Goal: Transaction & Acquisition: Purchase product/service

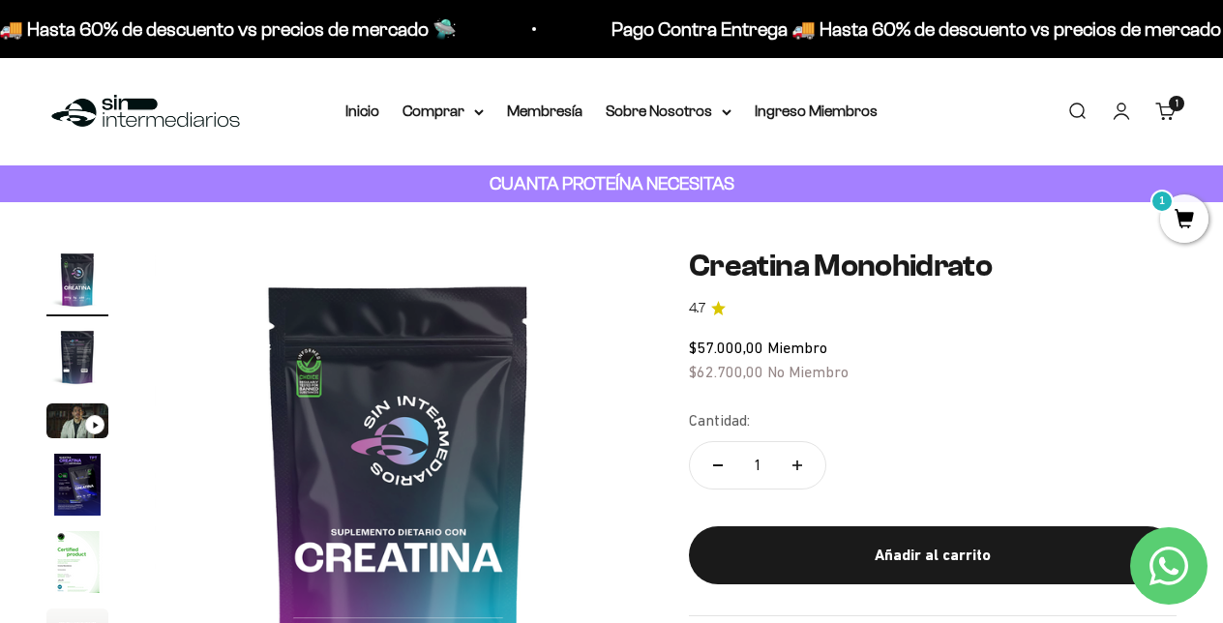
click at [72, 415] on img "Ir al artículo 3" at bounding box center [77, 420] width 62 height 35
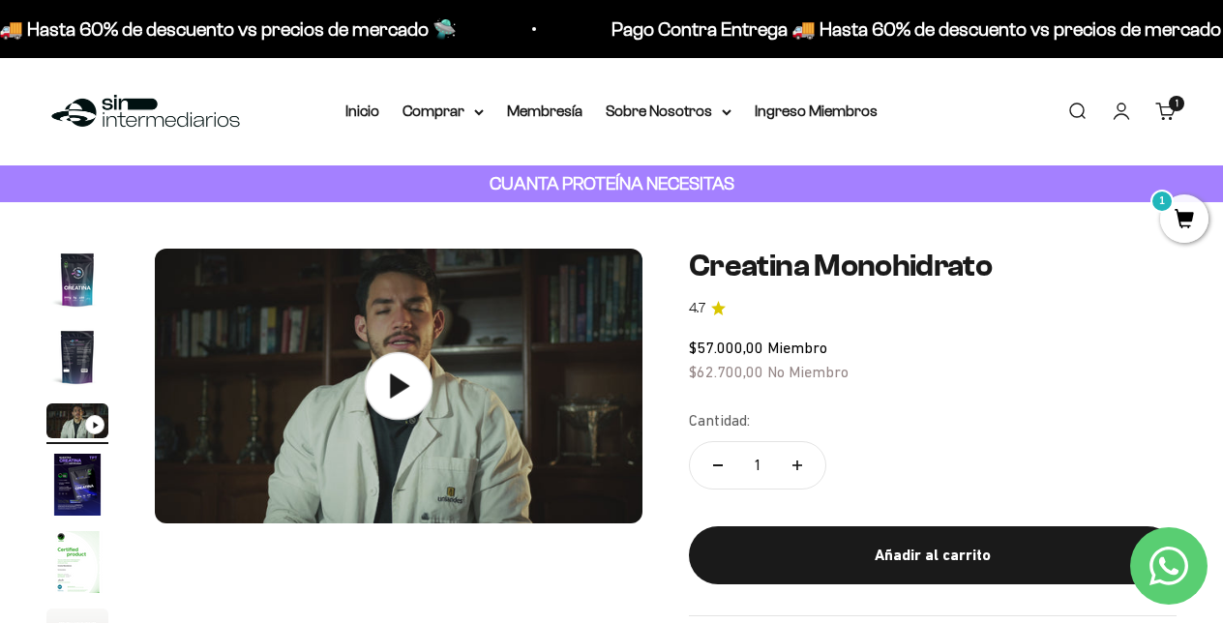
scroll to position [94, 0]
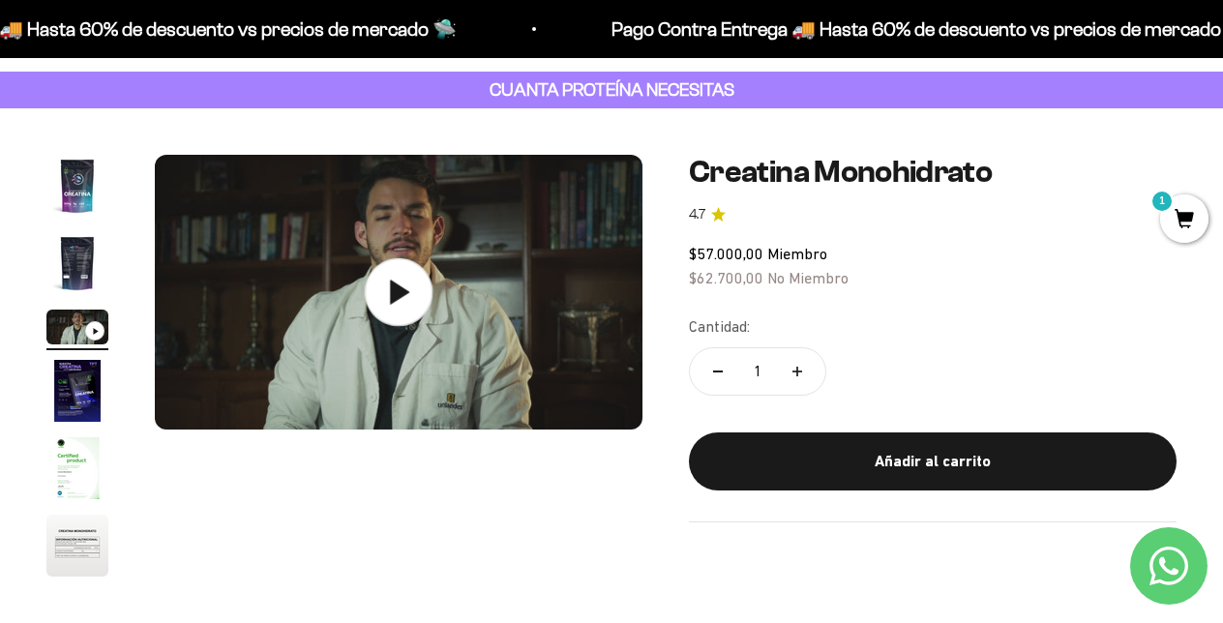
click at [386, 307] on icon at bounding box center [399, 292] width 68 height 68
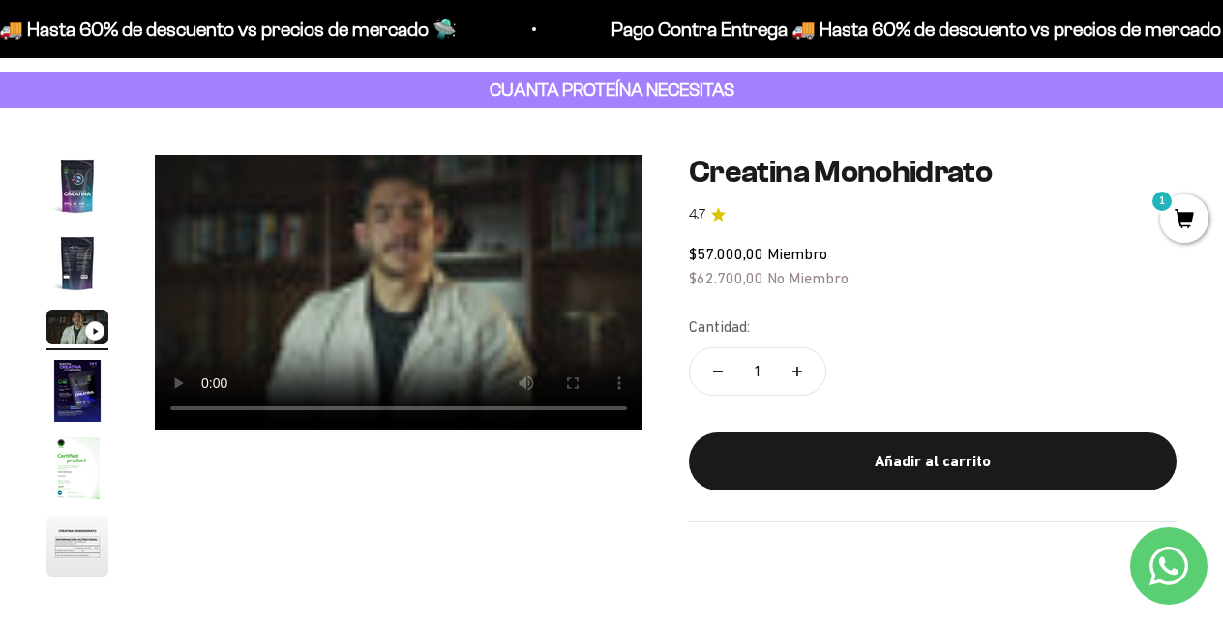
click at [212, 411] on video "Creatina Monohidrato" at bounding box center [398, 292] width 487 height 275
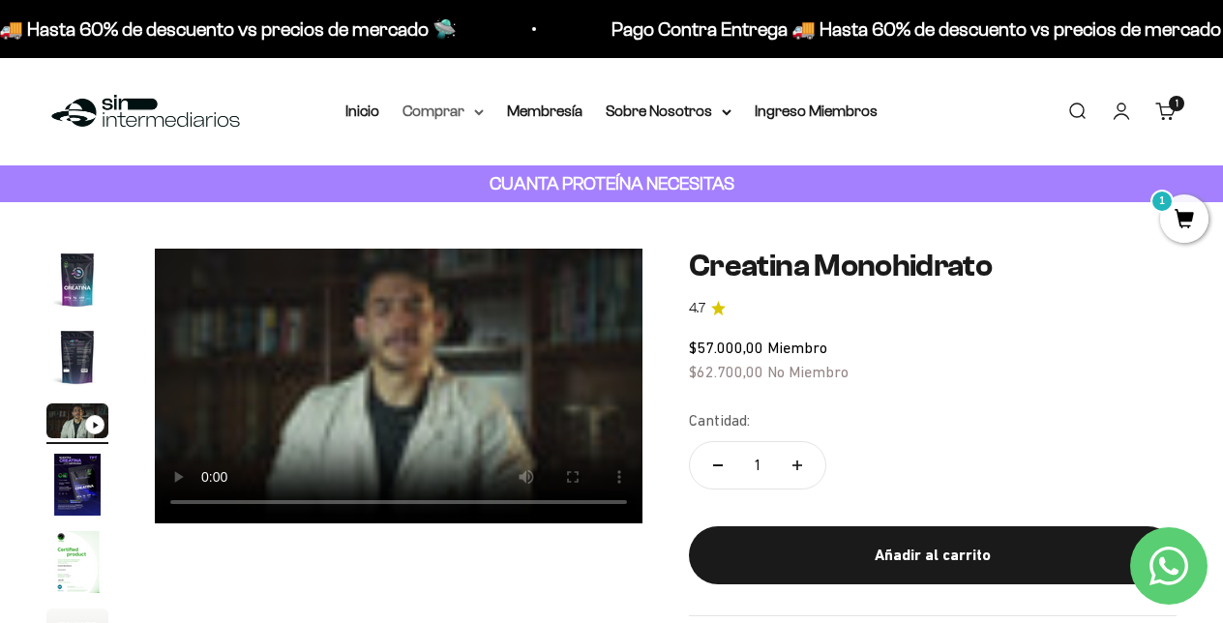
click at [474, 111] on icon at bounding box center [479, 112] width 10 height 7
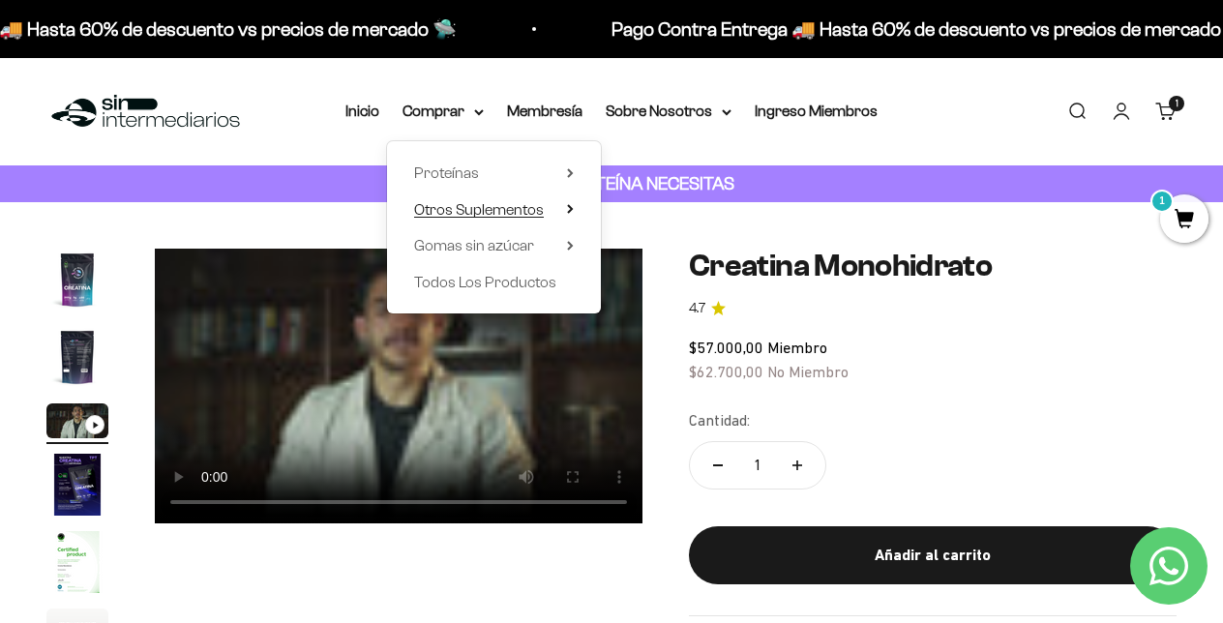
click at [490, 215] on span "Otros Suplementos" at bounding box center [479, 209] width 130 height 16
click at [485, 244] on span "Gomas sin azúcar" at bounding box center [474, 245] width 120 height 16
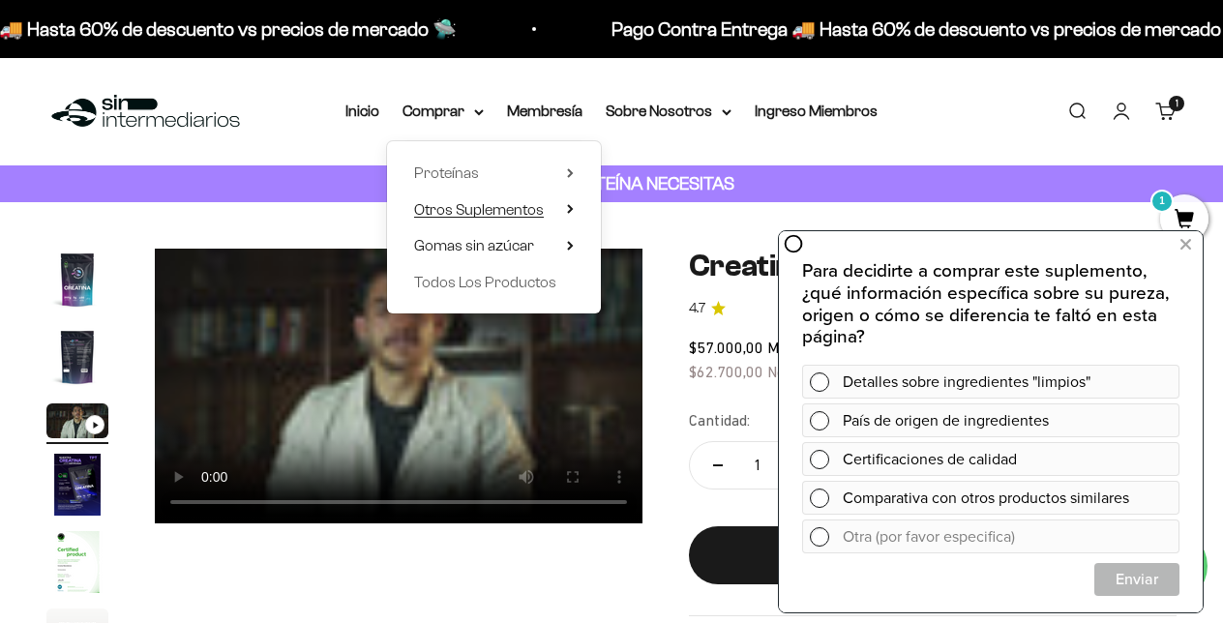
click at [508, 210] on span "Otros Suplementos" at bounding box center [479, 209] width 130 height 16
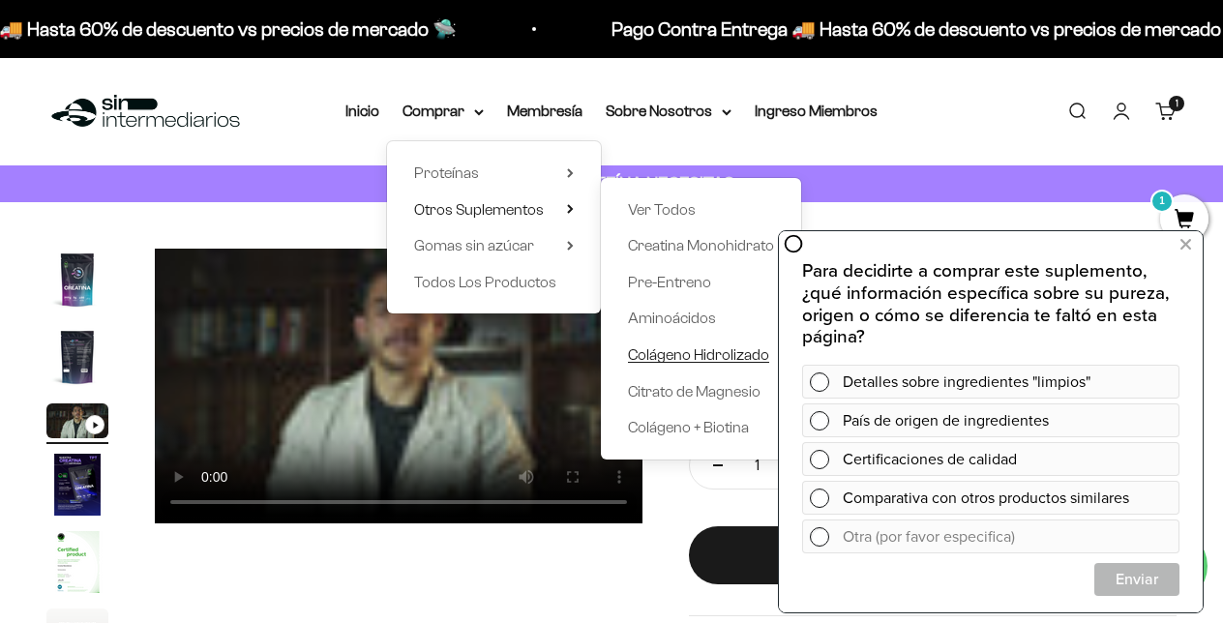
click at [697, 349] on span "Colágeno Hidrolizado" at bounding box center [698, 354] width 141 height 16
click at [1183, 247] on icon at bounding box center [1185, 244] width 11 height 25
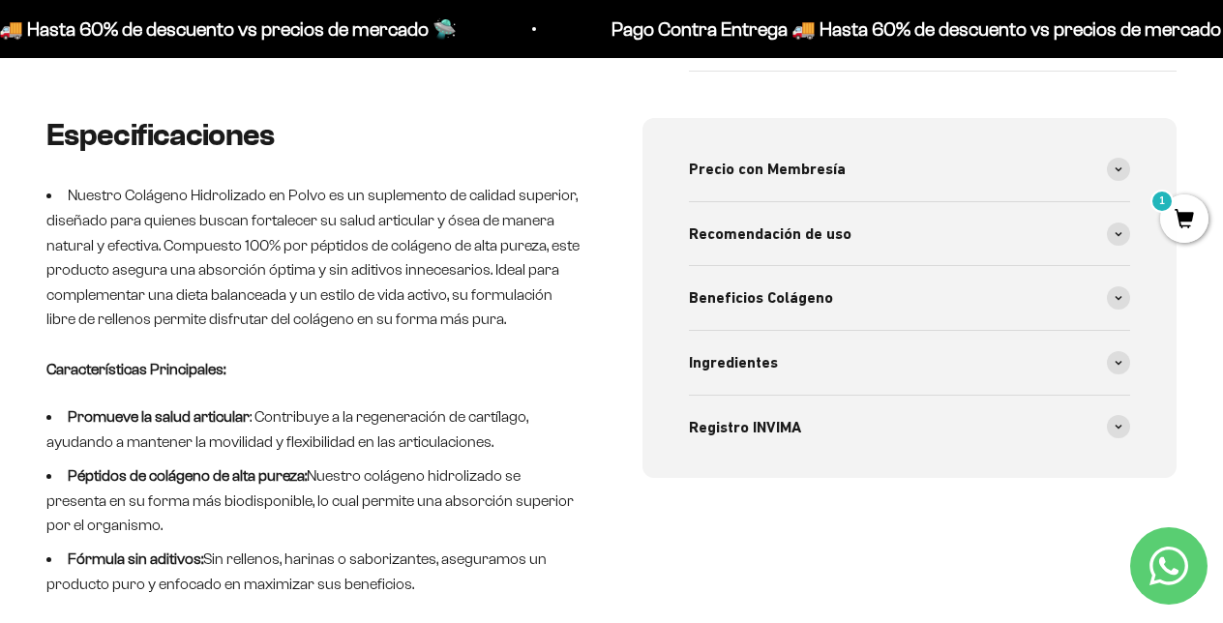
scroll to position [806, 0]
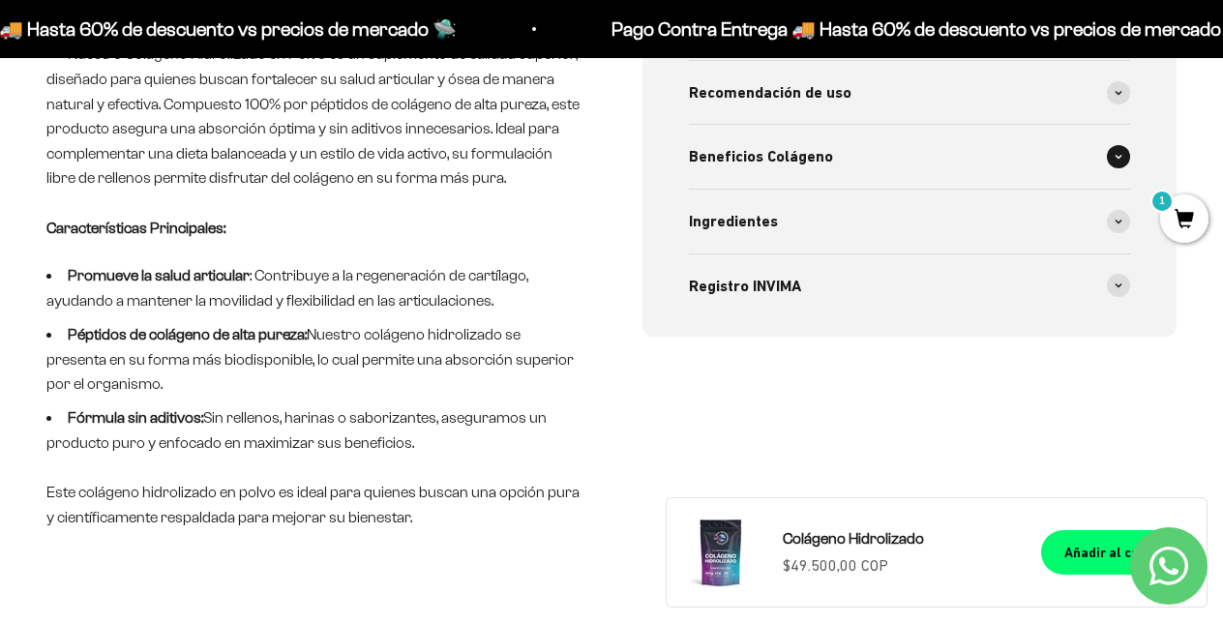
click at [801, 164] on span "Beneficios Colágeno" at bounding box center [761, 156] width 144 height 25
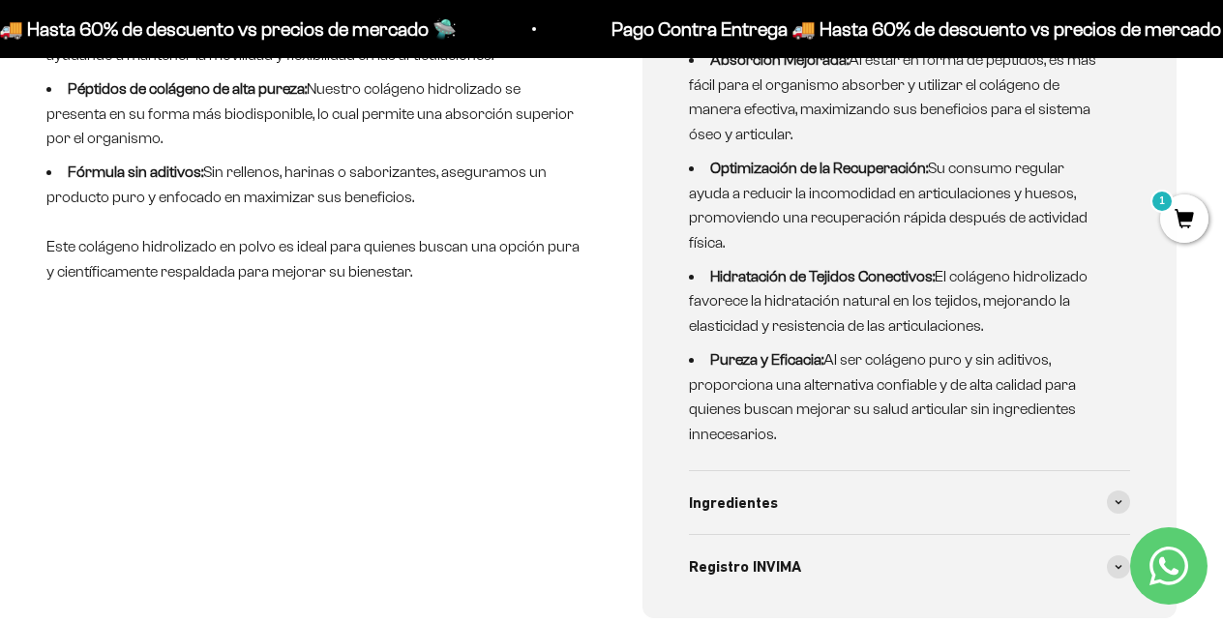
scroll to position [0, 0]
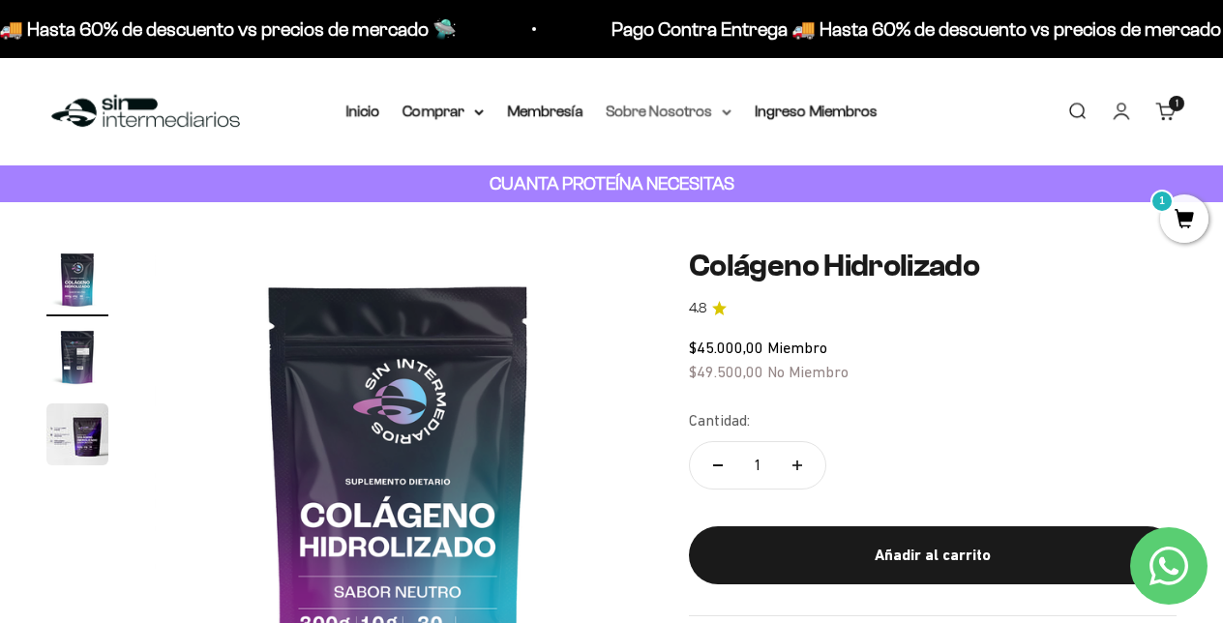
click at [652, 114] on summary "Sobre Nosotros" at bounding box center [668, 111] width 126 height 25
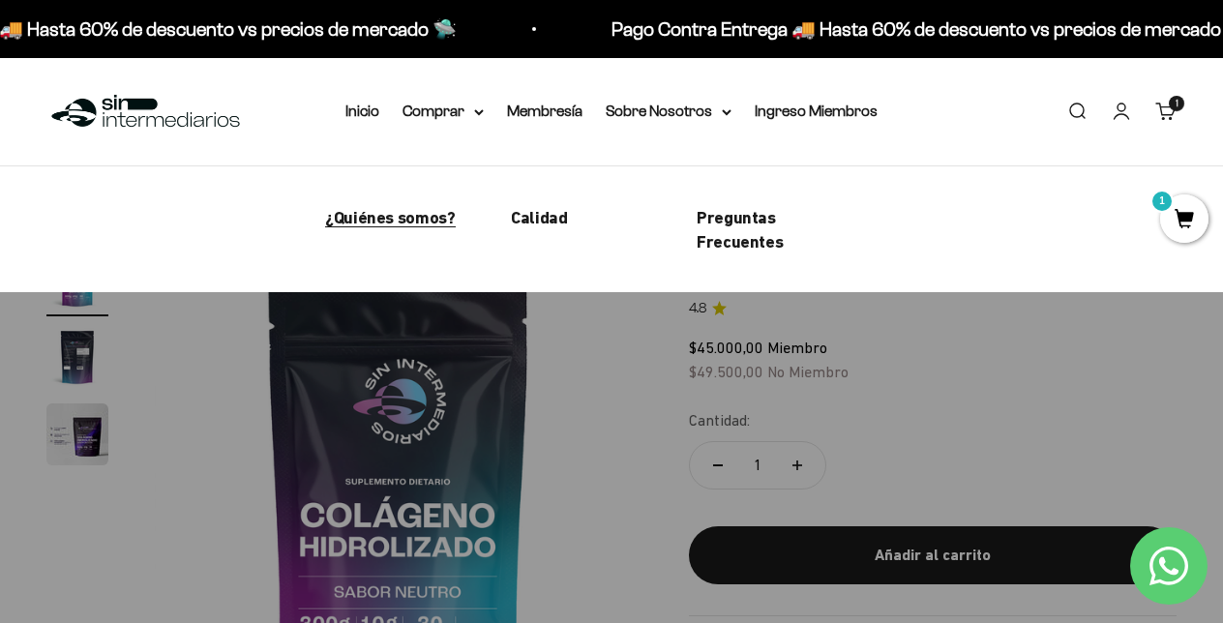
click at [430, 221] on span "¿Quiénes somos?" at bounding box center [390, 217] width 131 height 20
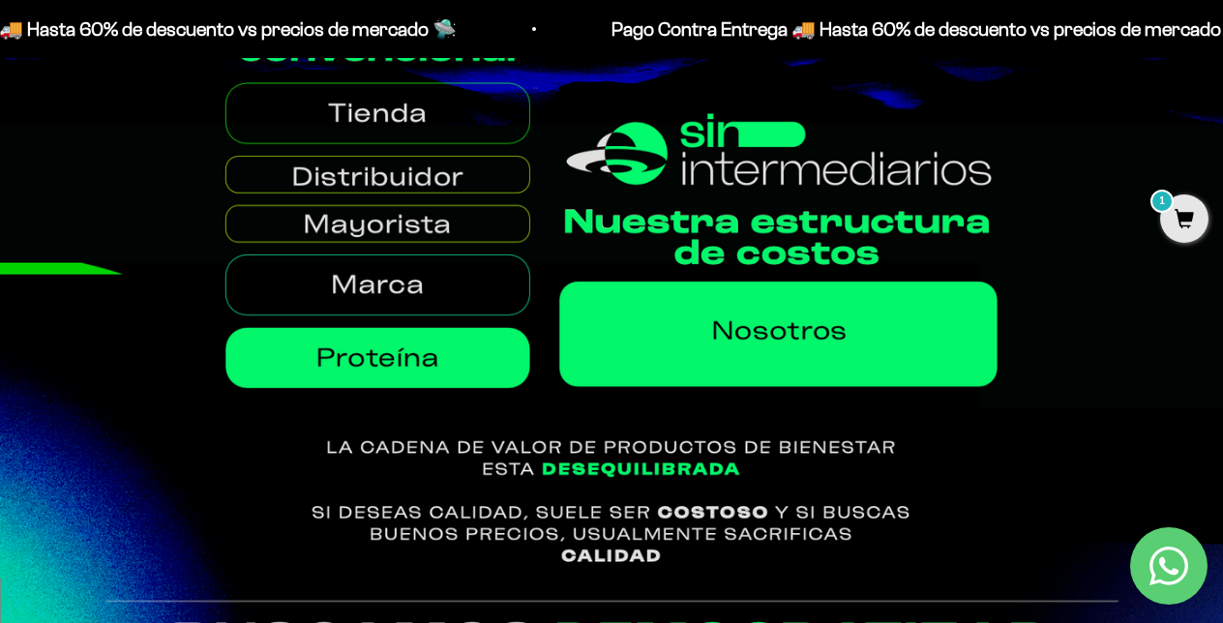
scroll to position [912, 0]
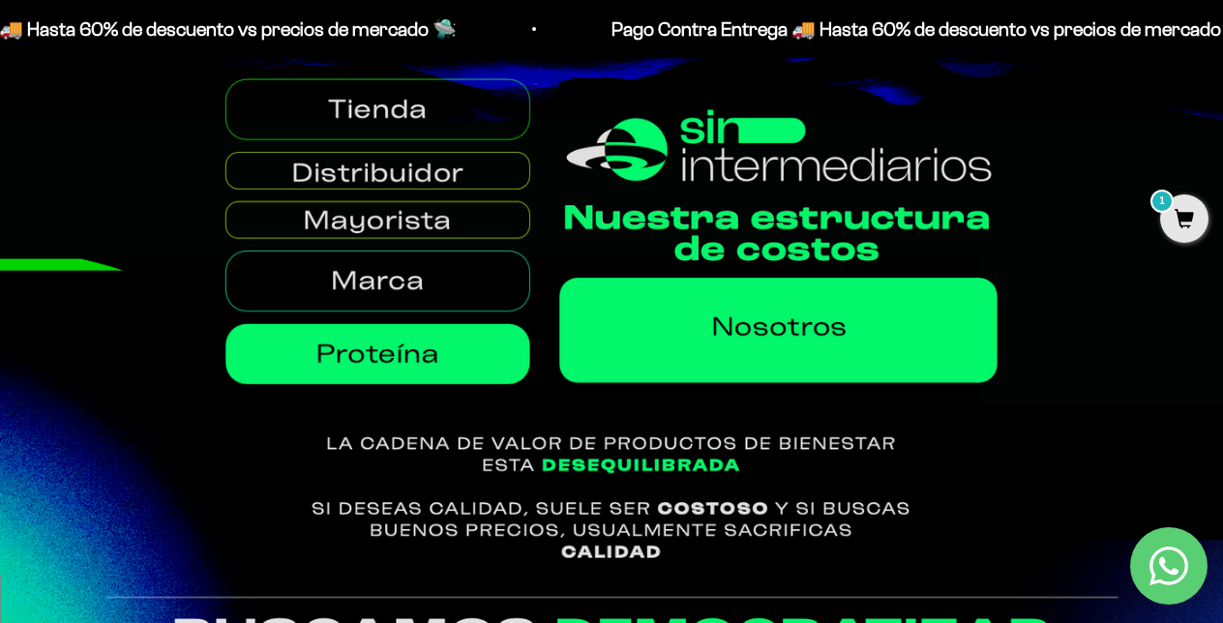
click at [812, 330] on img at bounding box center [611, 277] width 1223 height 595
click at [455, 282] on img at bounding box center [611, 277] width 1223 height 595
click at [464, 114] on img at bounding box center [611, 277] width 1223 height 595
click at [469, 171] on img at bounding box center [611, 277] width 1223 height 595
click at [487, 241] on img at bounding box center [611, 277] width 1223 height 595
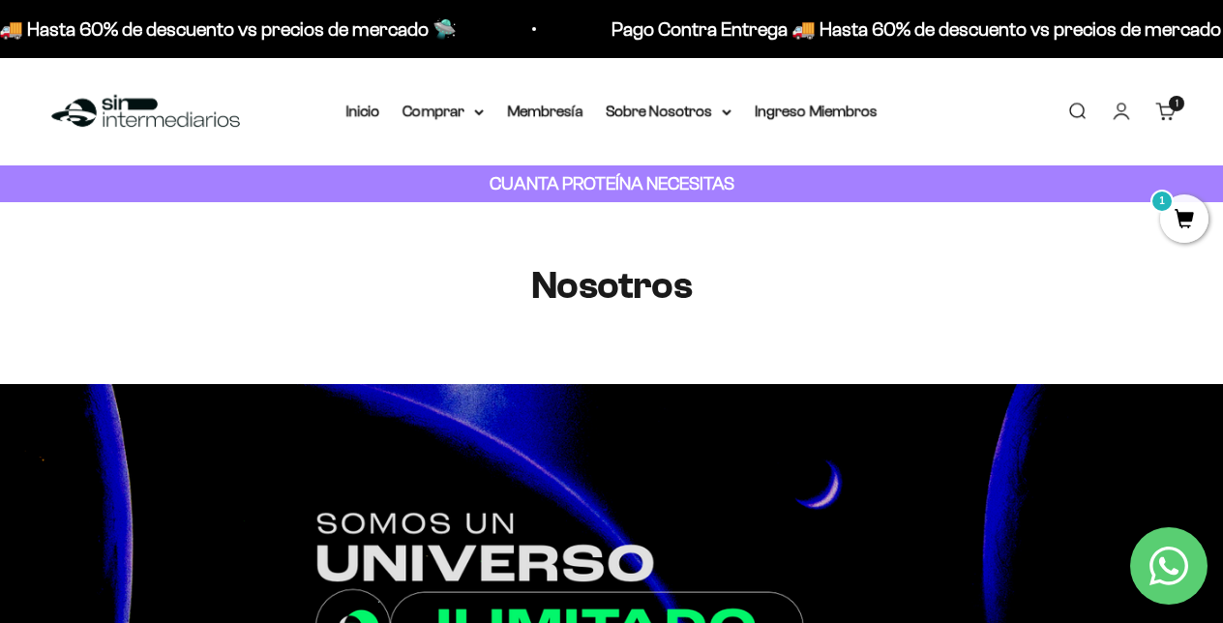
scroll to position [0, 0]
click at [451, 113] on summary "Comprar" at bounding box center [442, 111] width 81 height 25
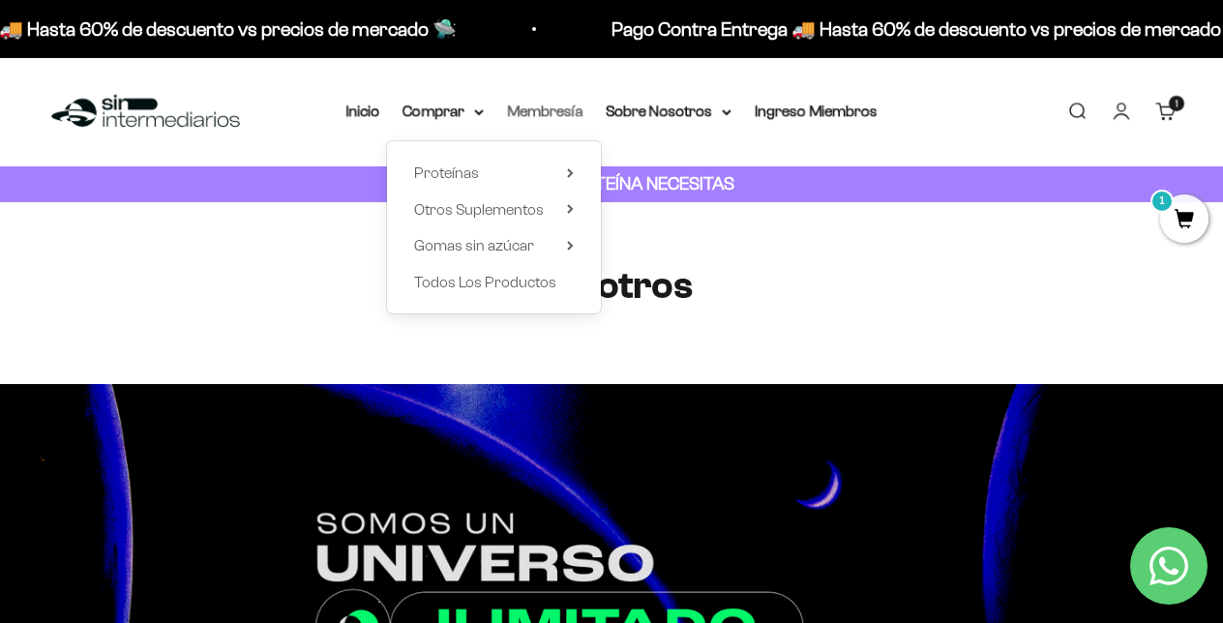
click at [536, 113] on link "Membresía" at bounding box center [544, 111] width 75 height 16
click at [459, 121] on summary "Comprar" at bounding box center [442, 111] width 81 height 25
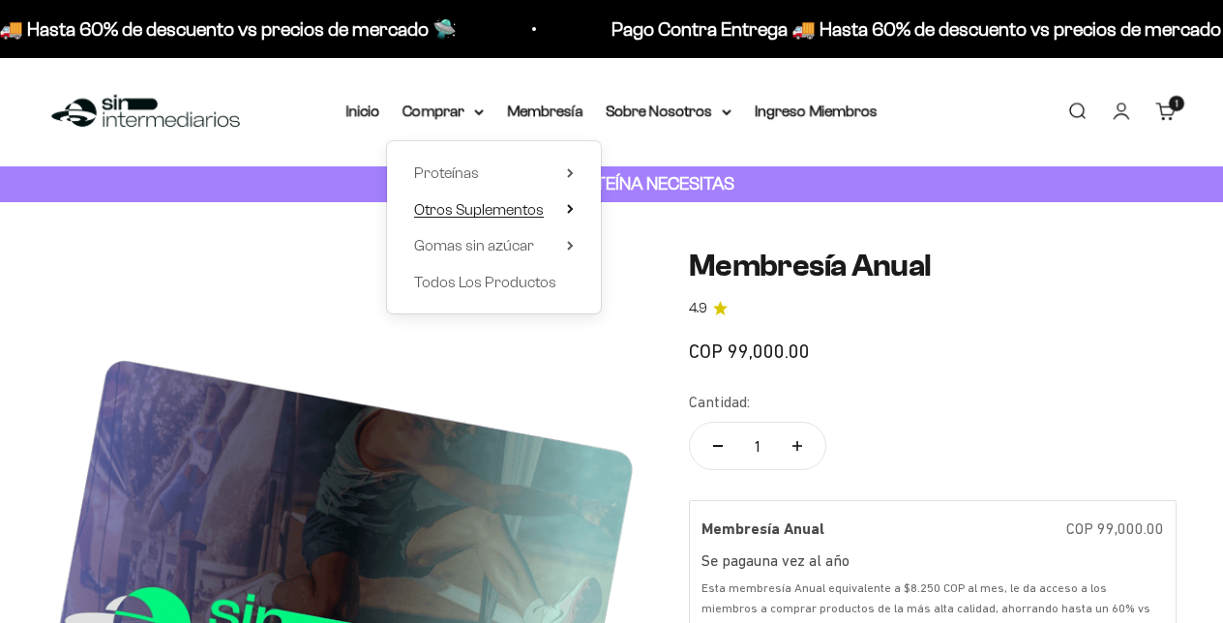
click at [485, 207] on span "Otros Suplementos" at bounding box center [479, 209] width 130 height 16
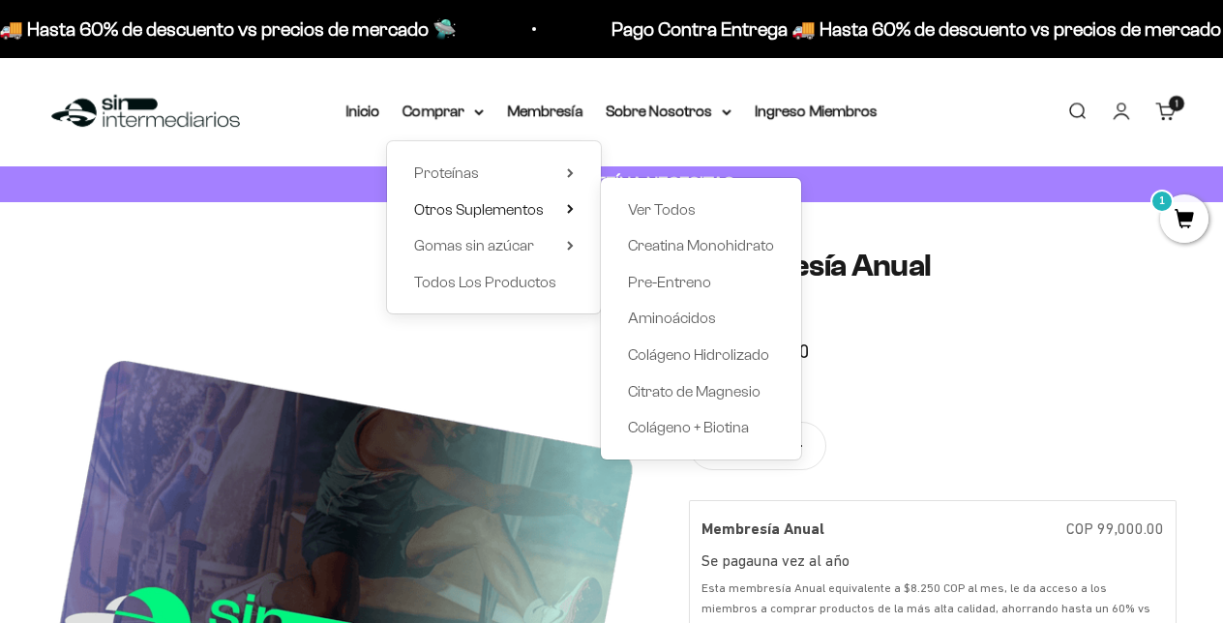
click at [1175, 122] on link "Carrito 1 artículo 1" at bounding box center [1165, 111] width 21 height 21
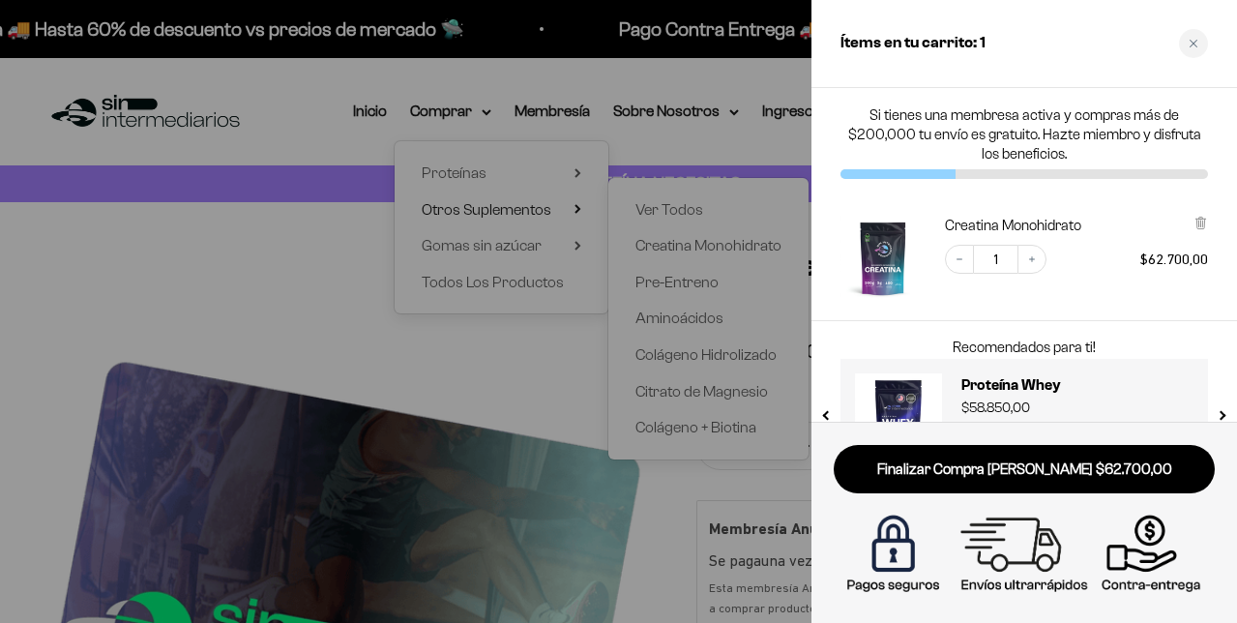
click at [682, 283] on div at bounding box center [618, 311] width 1237 height 623
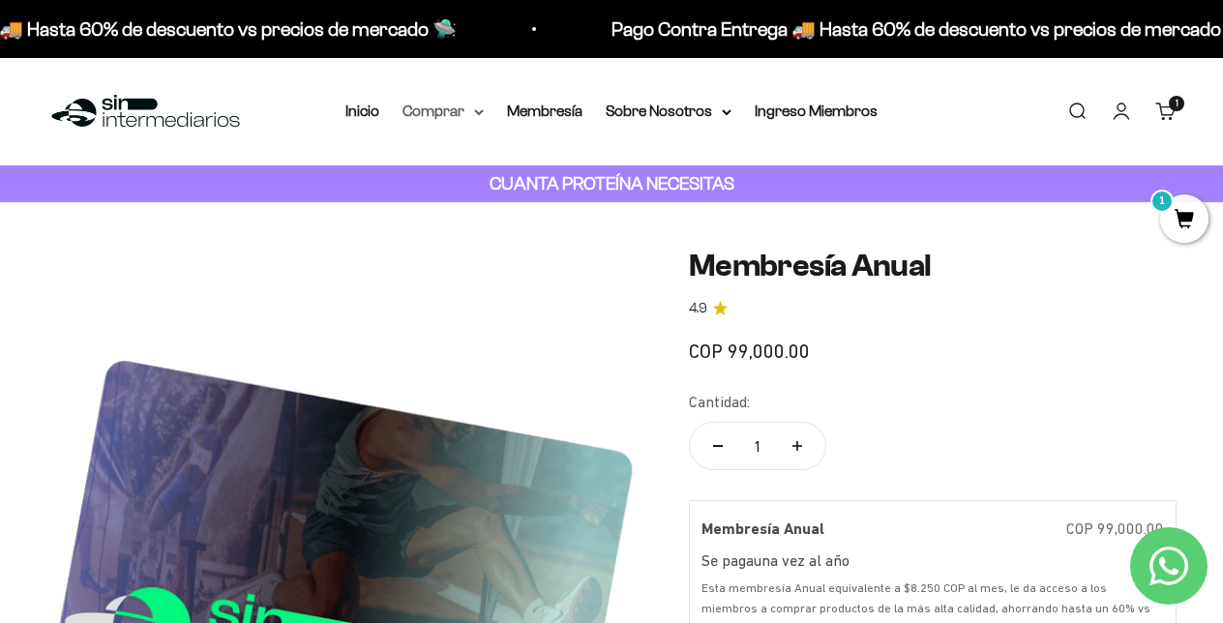
click at [472, 107] on summary "Comprar" at bounding box center [442, 111] width 81 height 25
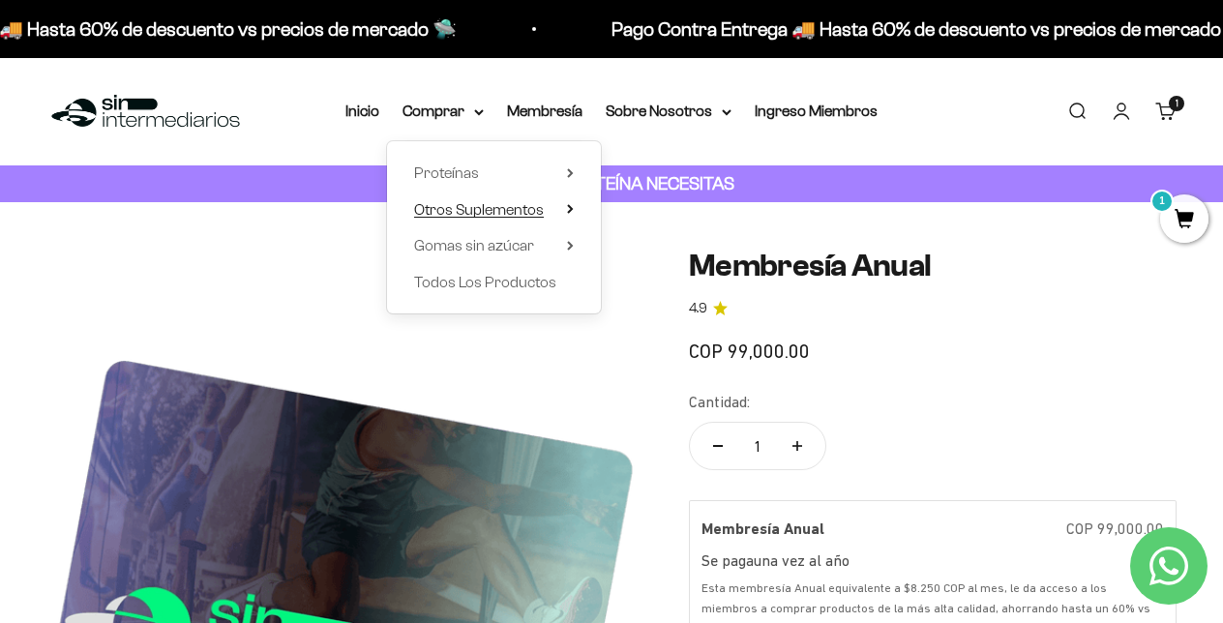
click at [517, 208] on span "Otros Suplementos" at bounding box center [479, 209] width 130 height 16
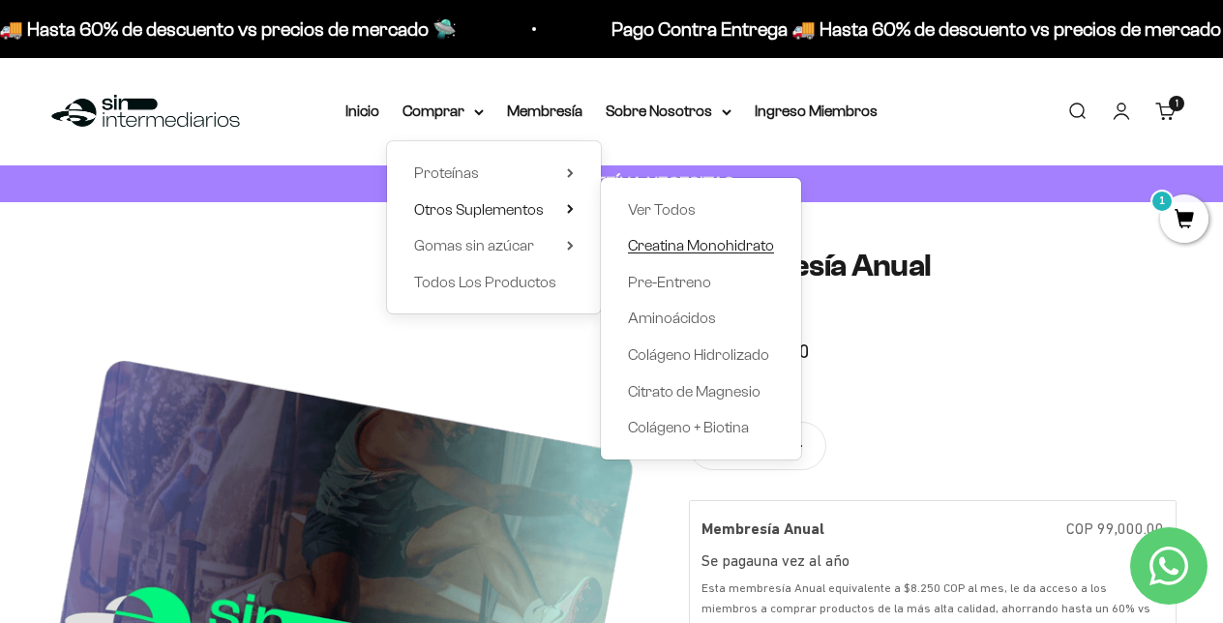
click at [698, 242] on span "Creatina Monohidrato" at bounding box center [701, 245] width 146 height 16
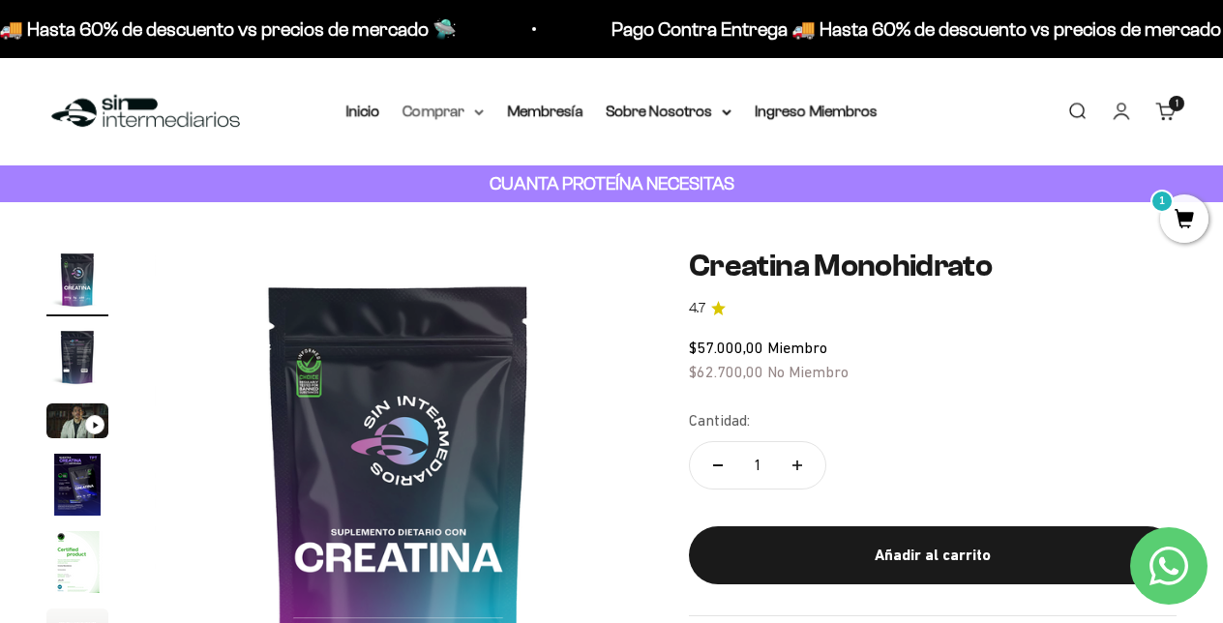
click at [474, 112] on icon at bounding box center [479, 112] width 10 height 7
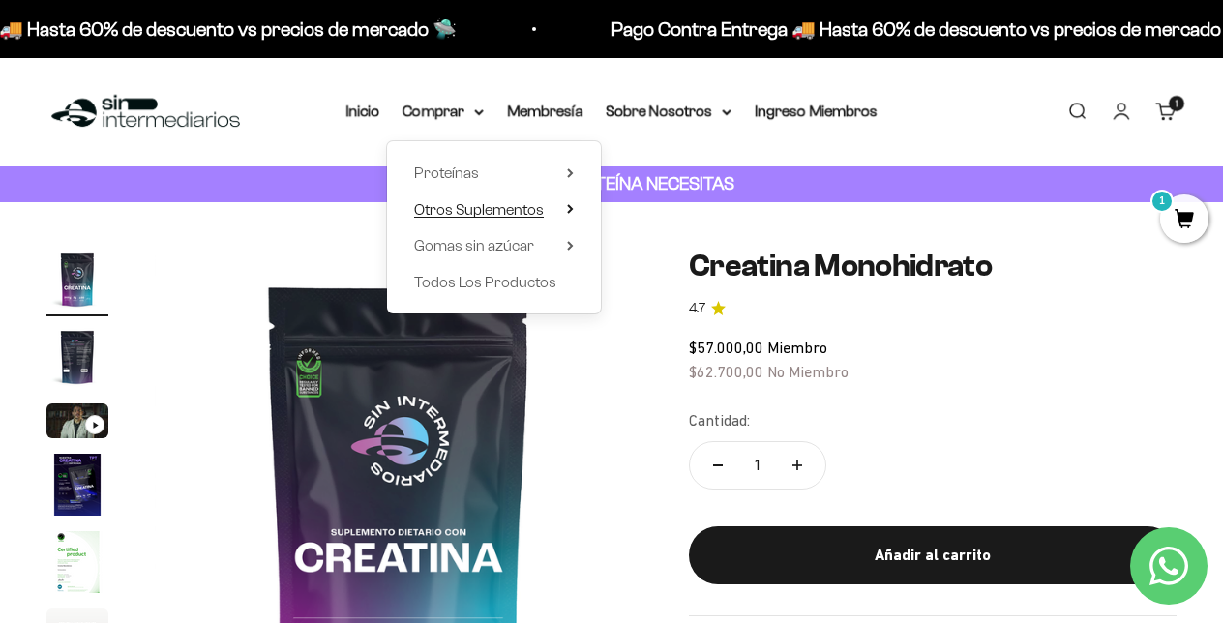
click at [500, 208] on span "Otros Suplementos" at bounding box center [479, 209] width 130 height 16
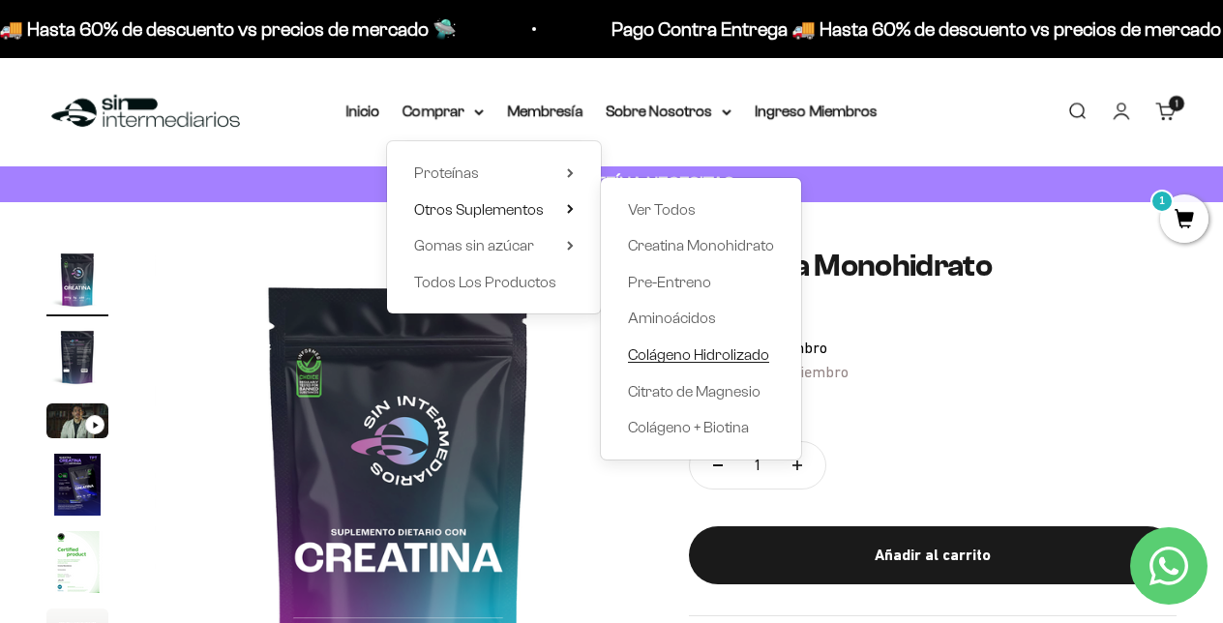
click at [663, 347] on span "Colágeno Hidrolizado" at bounding box center [698, 354] width 141 height 16
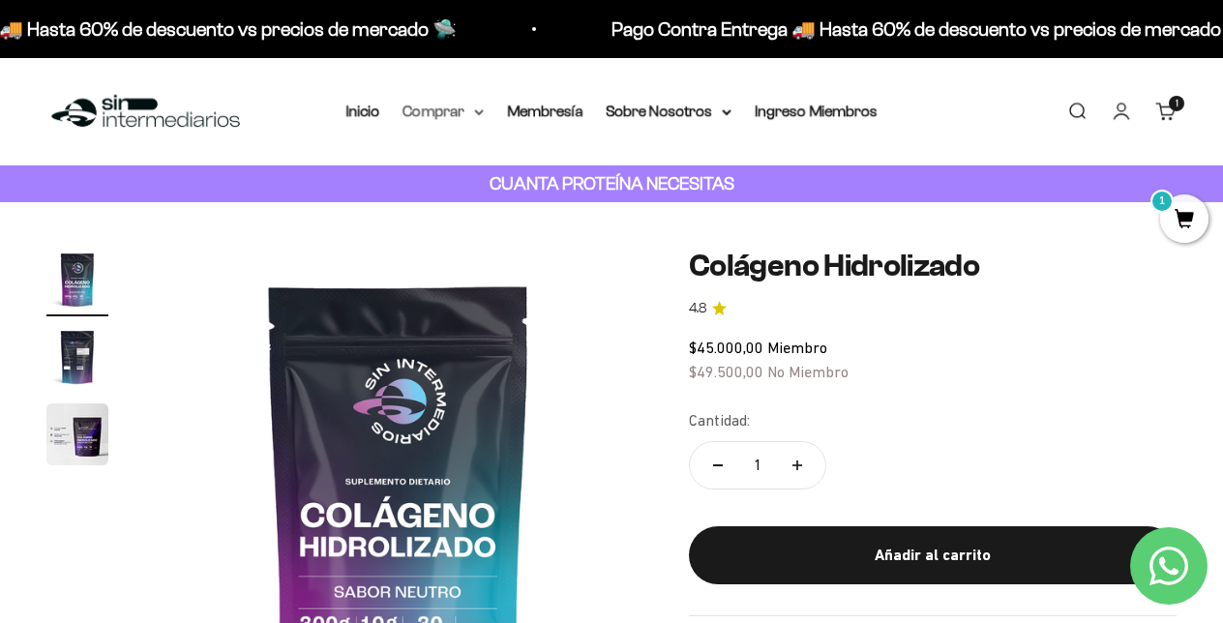
click at [466, 112] on summary "Comprar" at bounding box center [442, 111] width 81 height 25
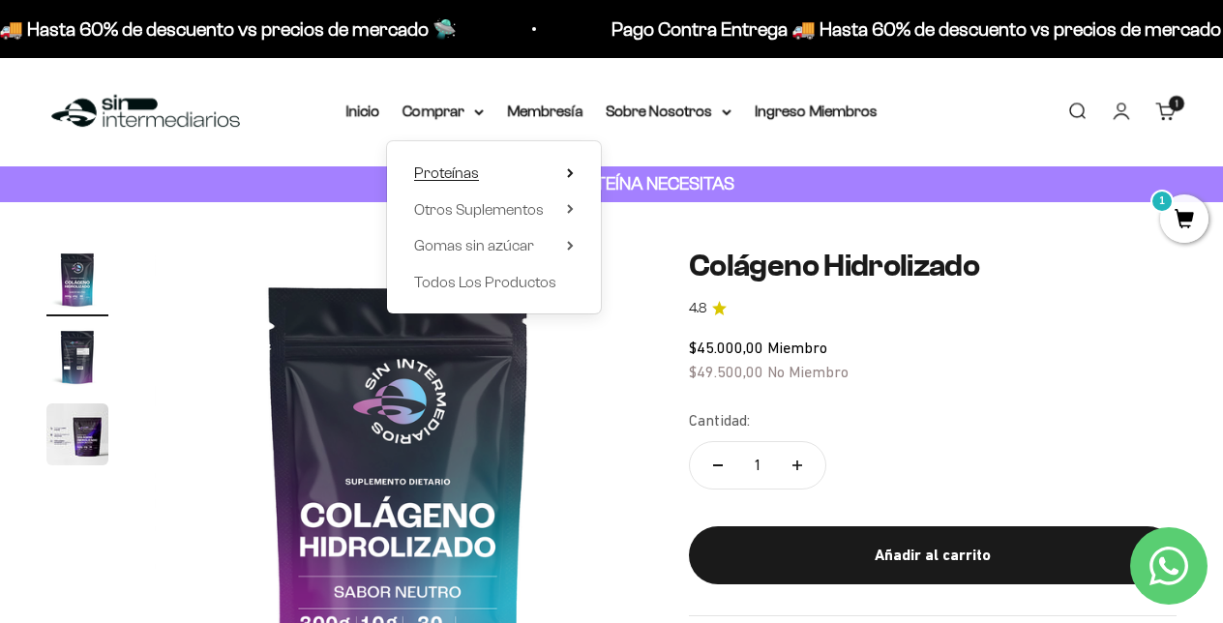
click at [471, 166] on summary "Proteínas" at bounding box center [494, 173] width 160 height 25
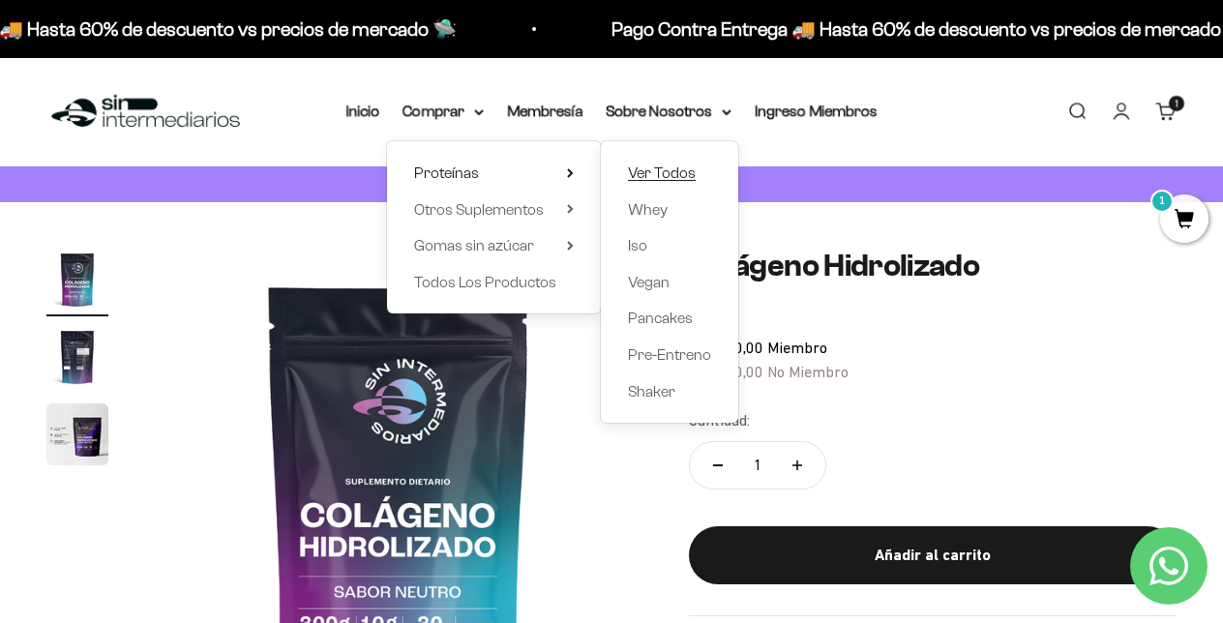
click at [648, 166] on span "Ver Todos" at bounding box center [662, 172] width 68 height 16
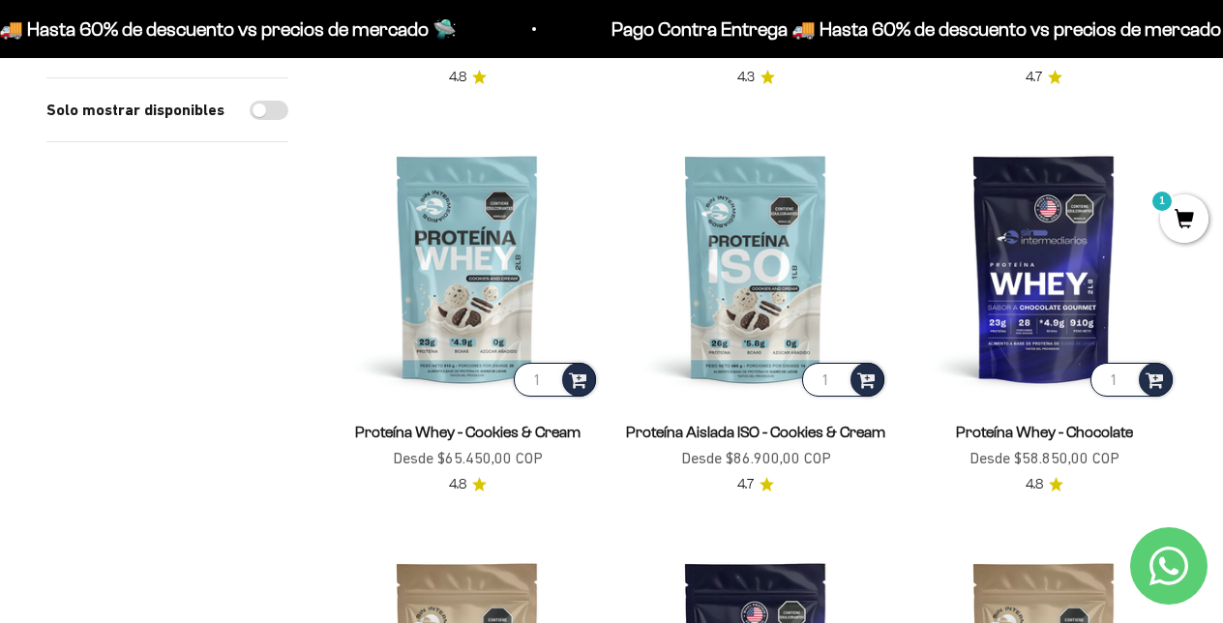
scroll to position [563, 0]
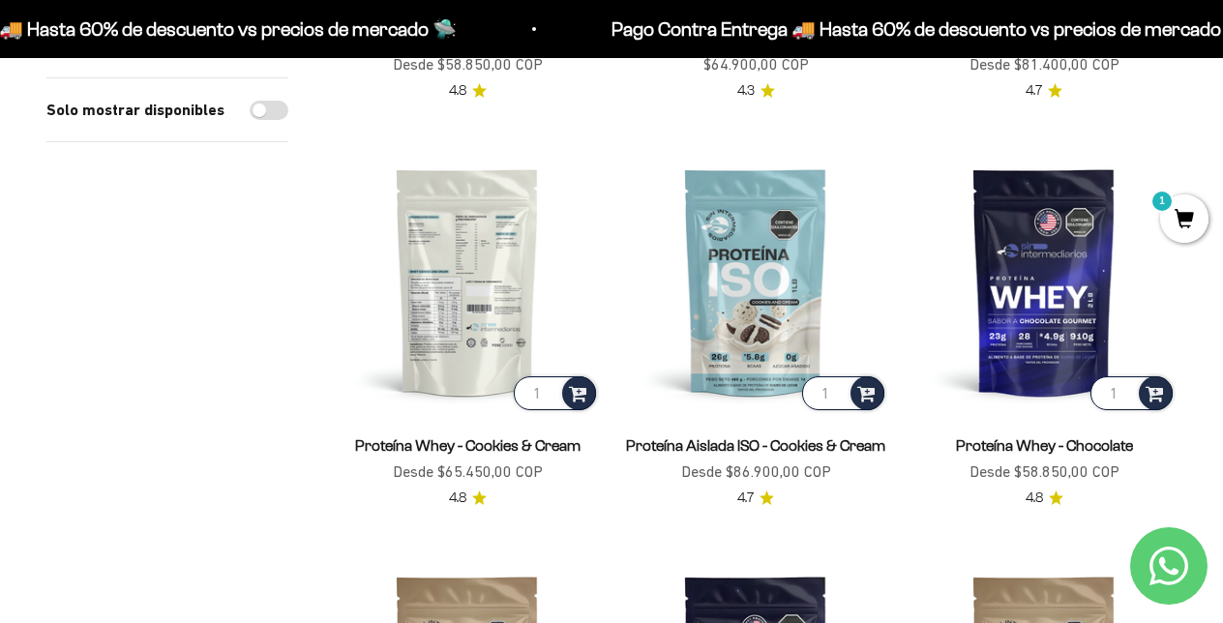
click at [470, 287] on img at bounding box center [467, 281] width 265 height 265
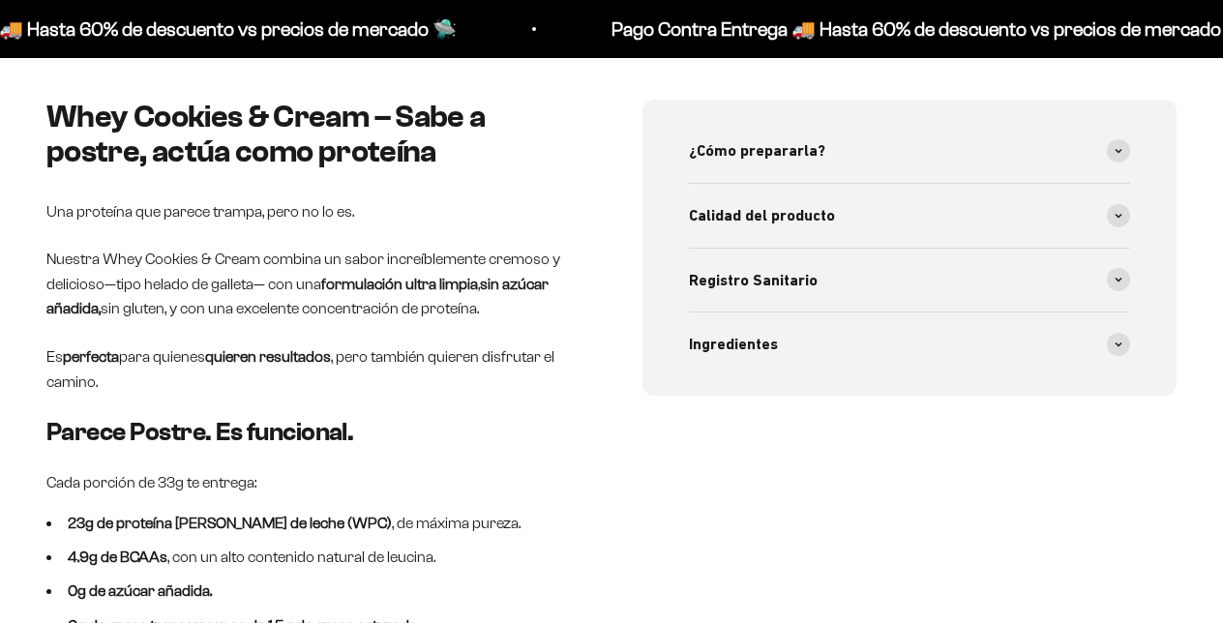
scroll to position [769, 0]
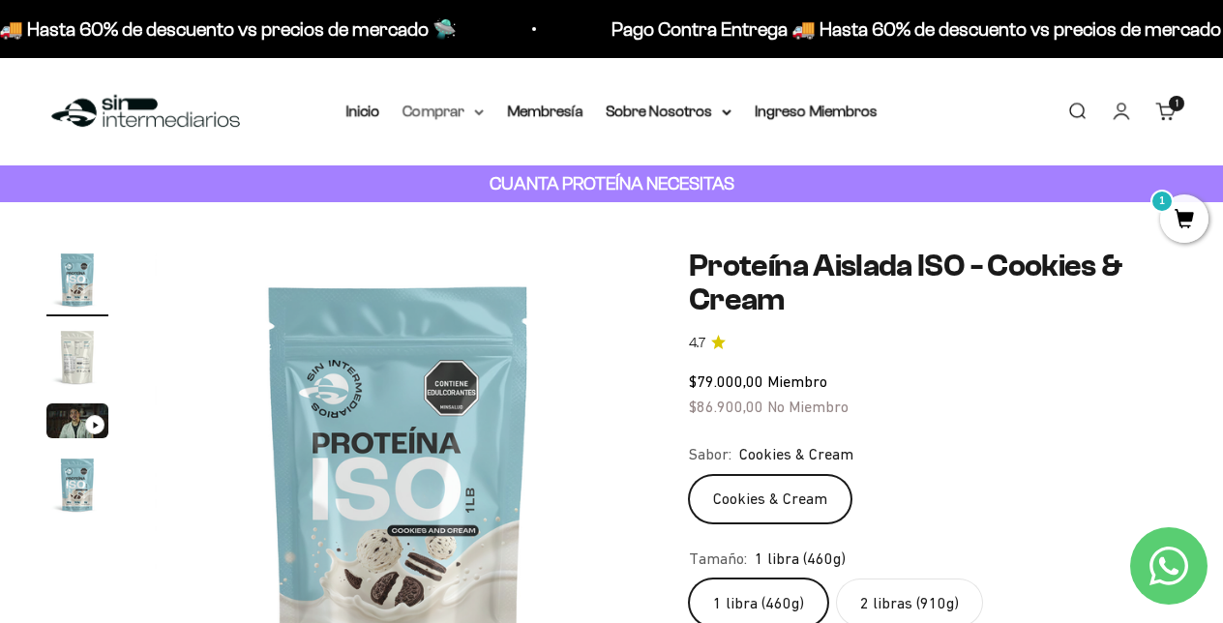
click at [450, 115] on summary "Comprar" at bounding box center [442, 111] width 81 height 25
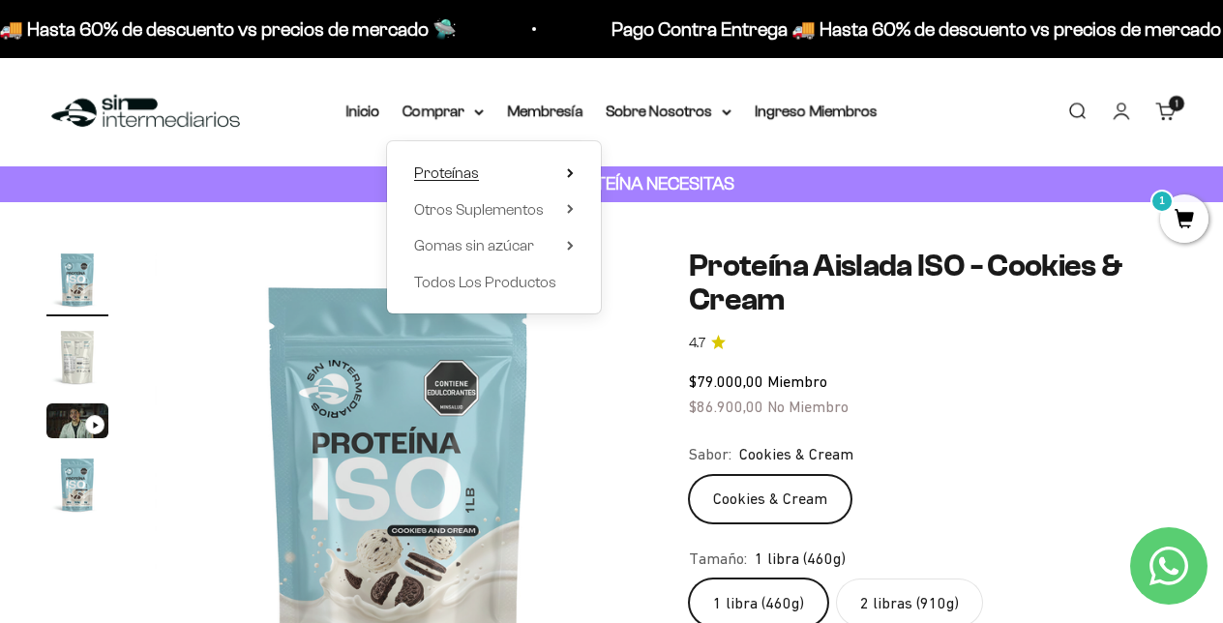
click at [528, 168] on summary "Proteínas" at bounding box center [494, 173] width 160 height 25
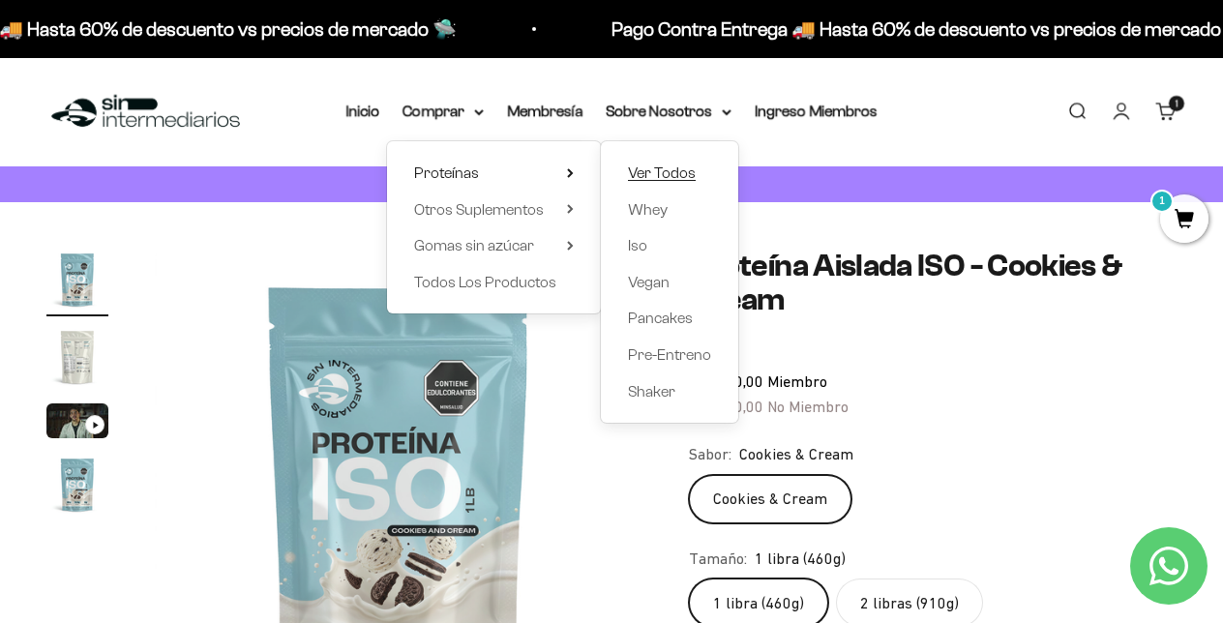
click at [643, 178] on span "Ver Todos" at bounding box center [662, 172] width 68 height 16
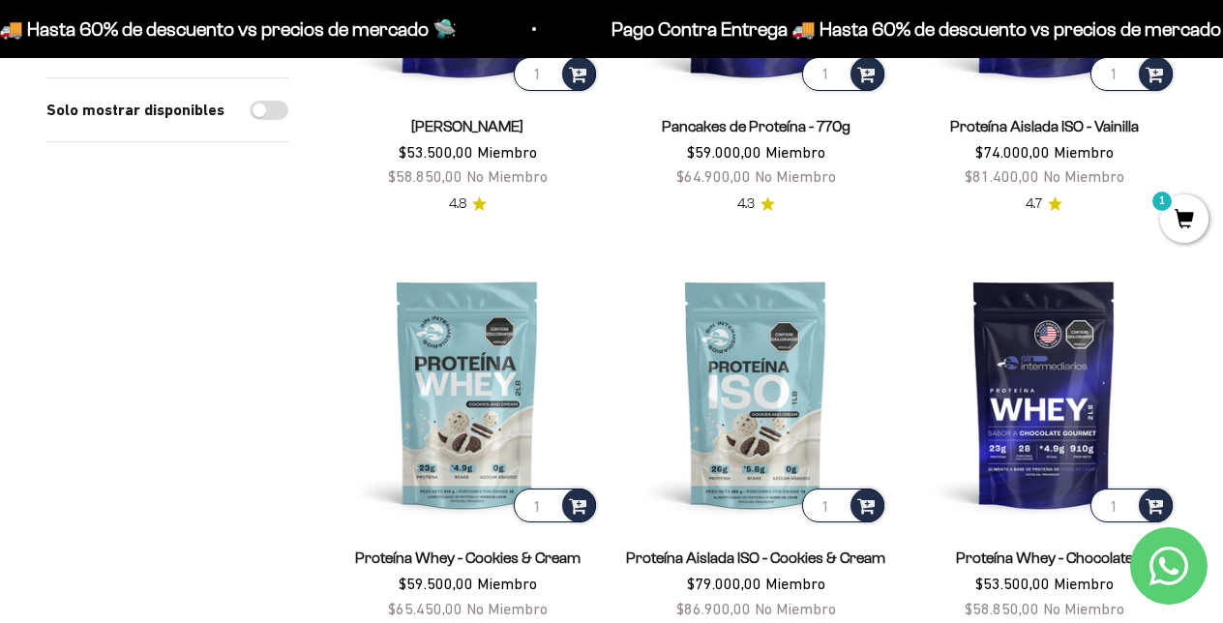
scroll to position [226, 0]
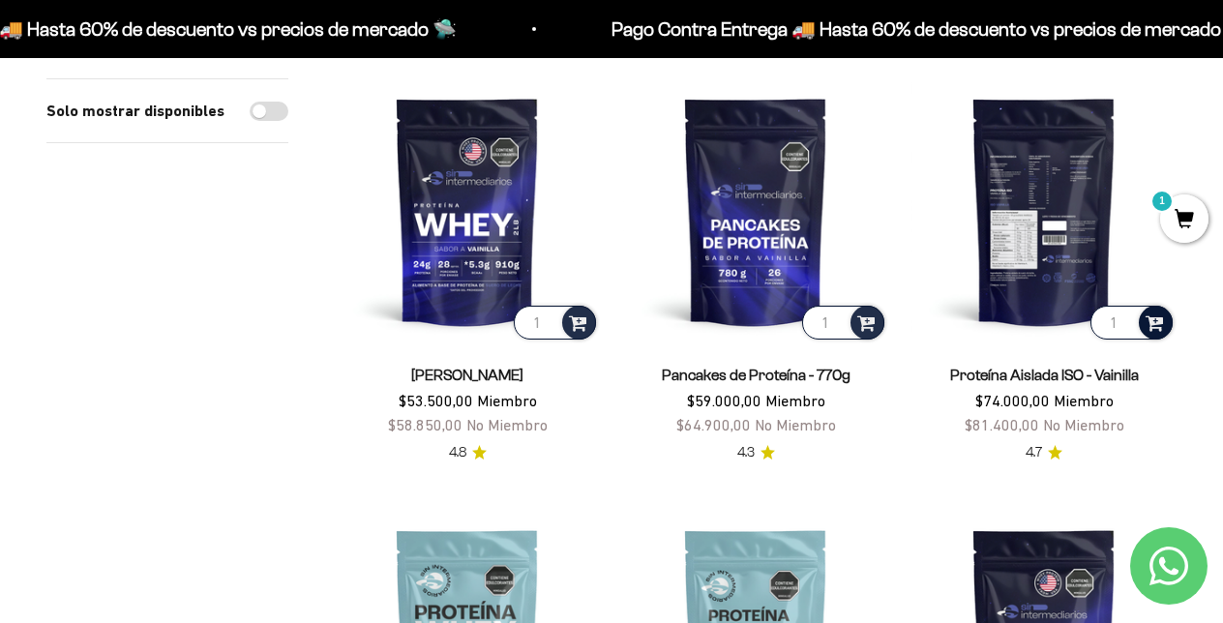
click at [1152, 316] on span at bounding box center [1154, 321] width 18 height 22
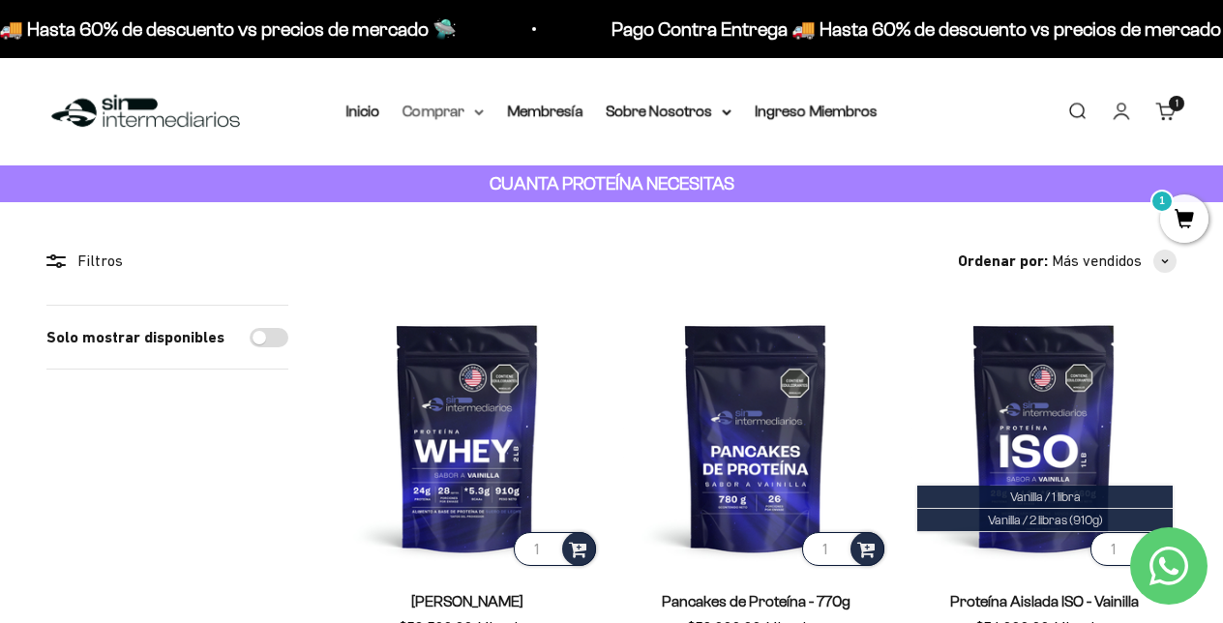
scroll to position [0, 0]
click at [448, 109] on summary "Comprar" at bounding box center [442, 111] width 81 height 25
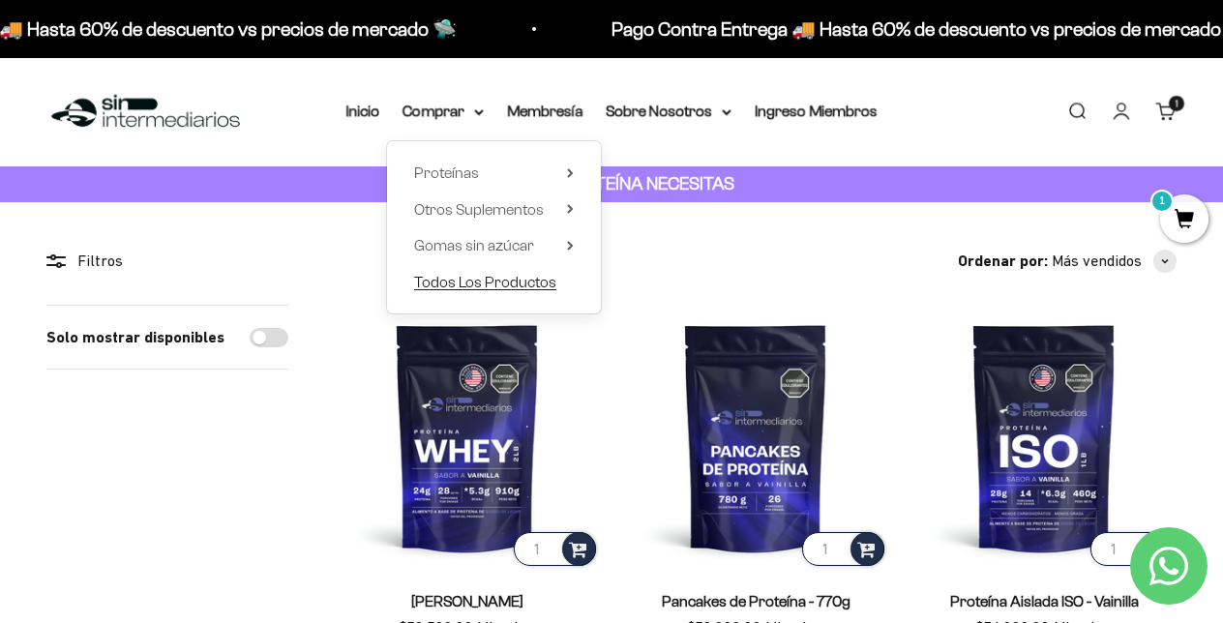
click at [493, 274] on span "Todos Los Productos" at bounding box center [485, 282] width 142 height 16
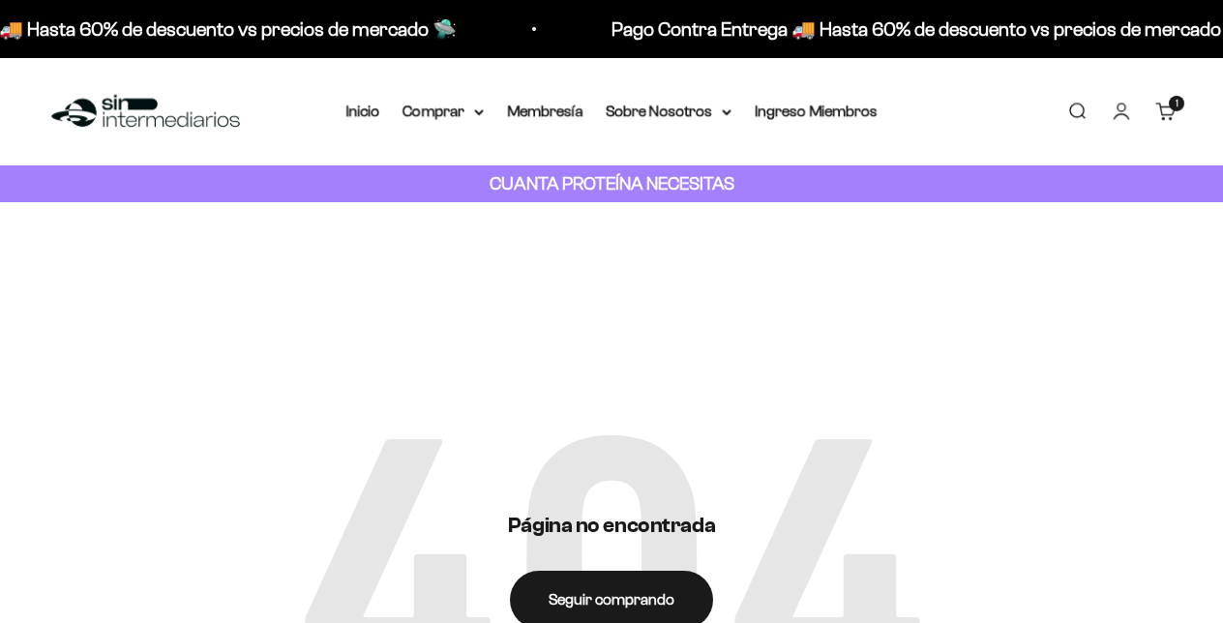
click at [1166, 109] on link "Carrito 1 artículo 1" at bounding box center [1165, 111] width 21 height 21
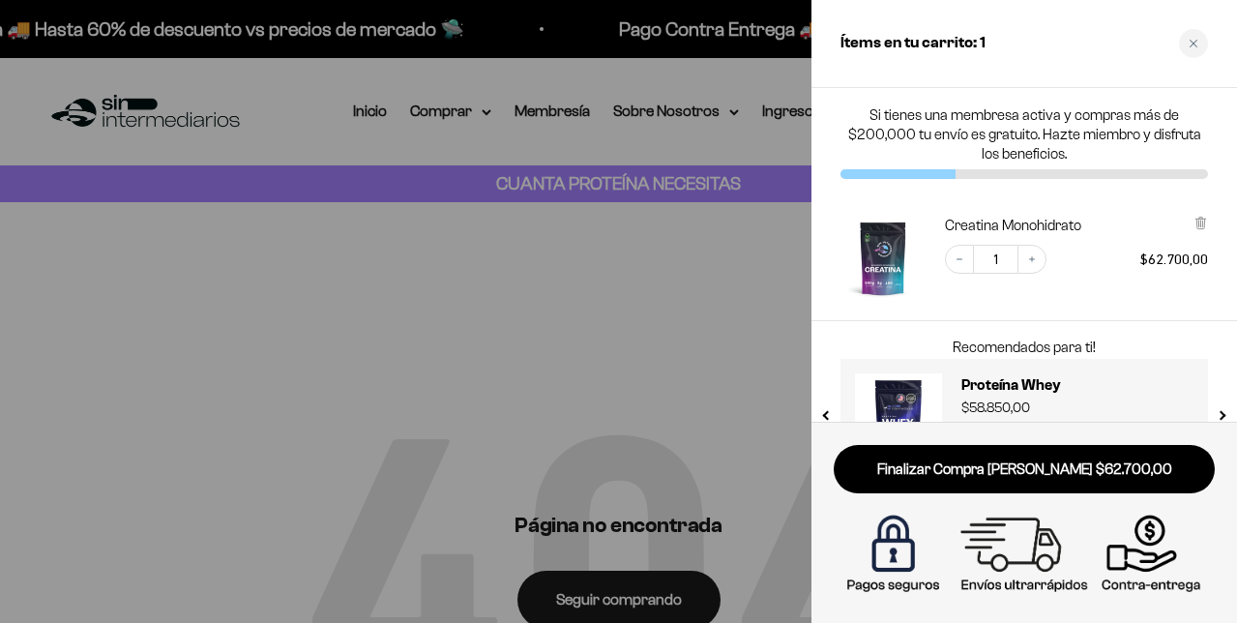
click at [741, 276] on div at bounding box center [618, 311] width 1237 height 623
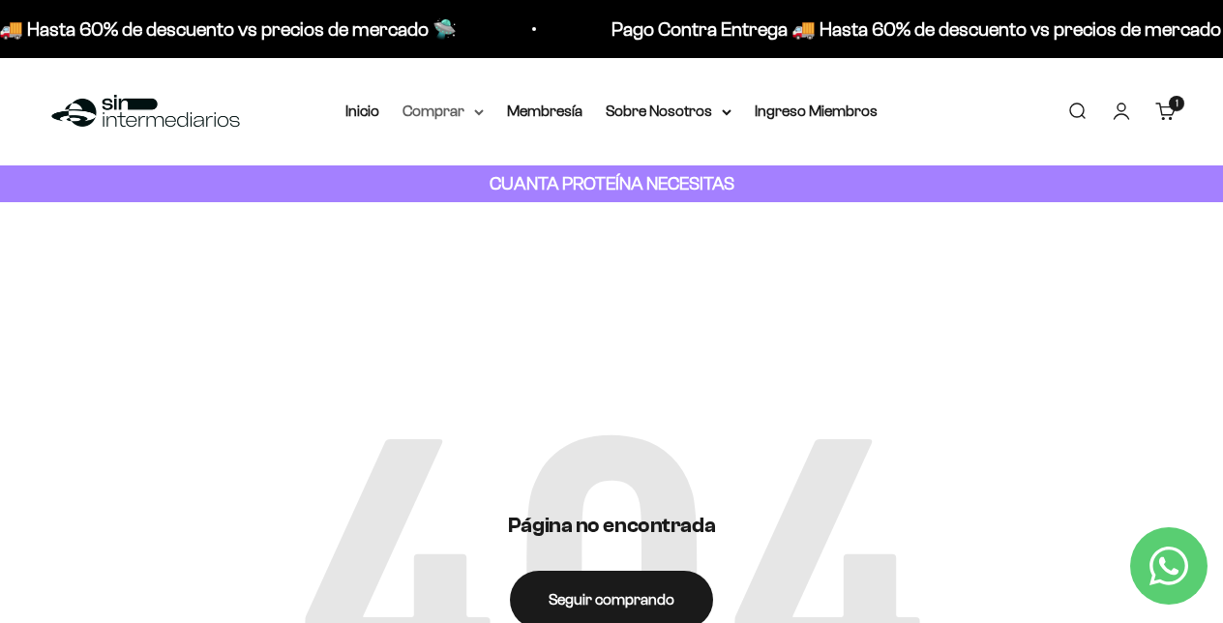
click at [432, 106] on summary "Comprar" at bounding box center [442, 111] width 81 height 25
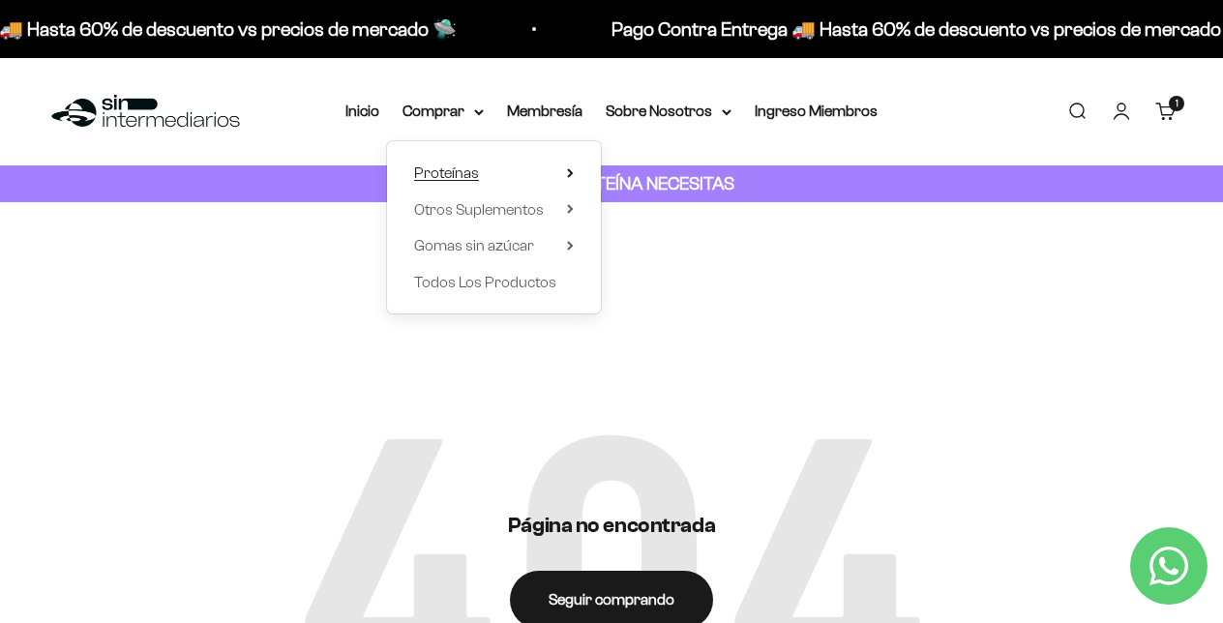
click at [490, 176] on summary "Proteínas" at bounding box center [494, 173] width 160 height 25
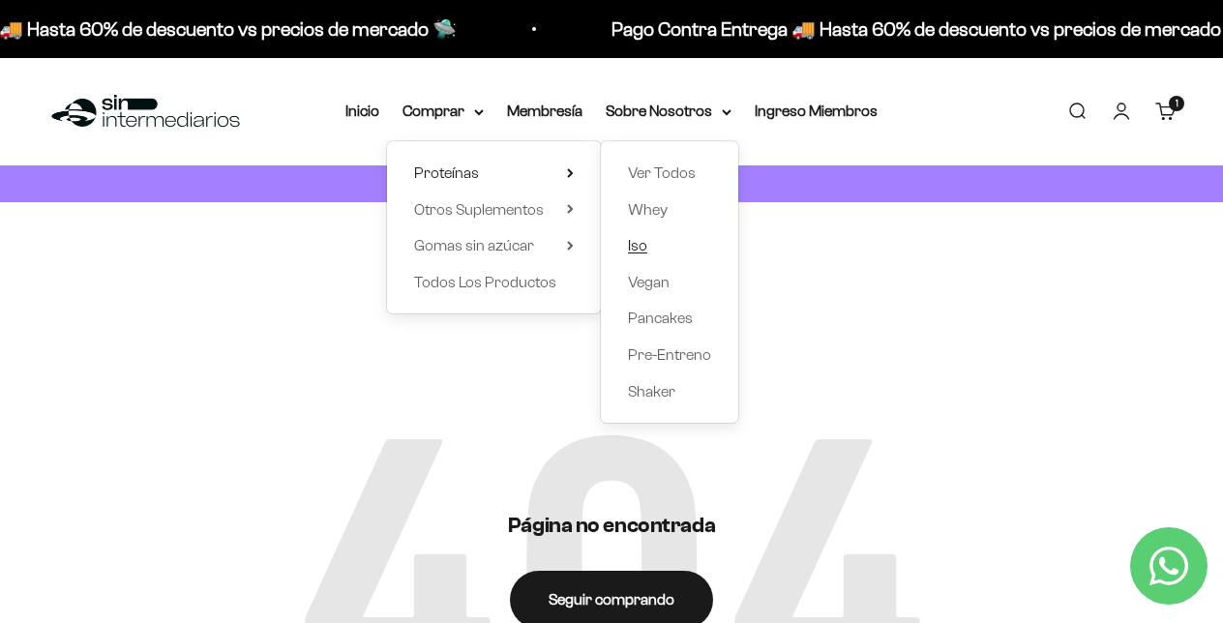
click at [643, 240] on link "Iso" at bounding box center [669, 245] width 83 height 25
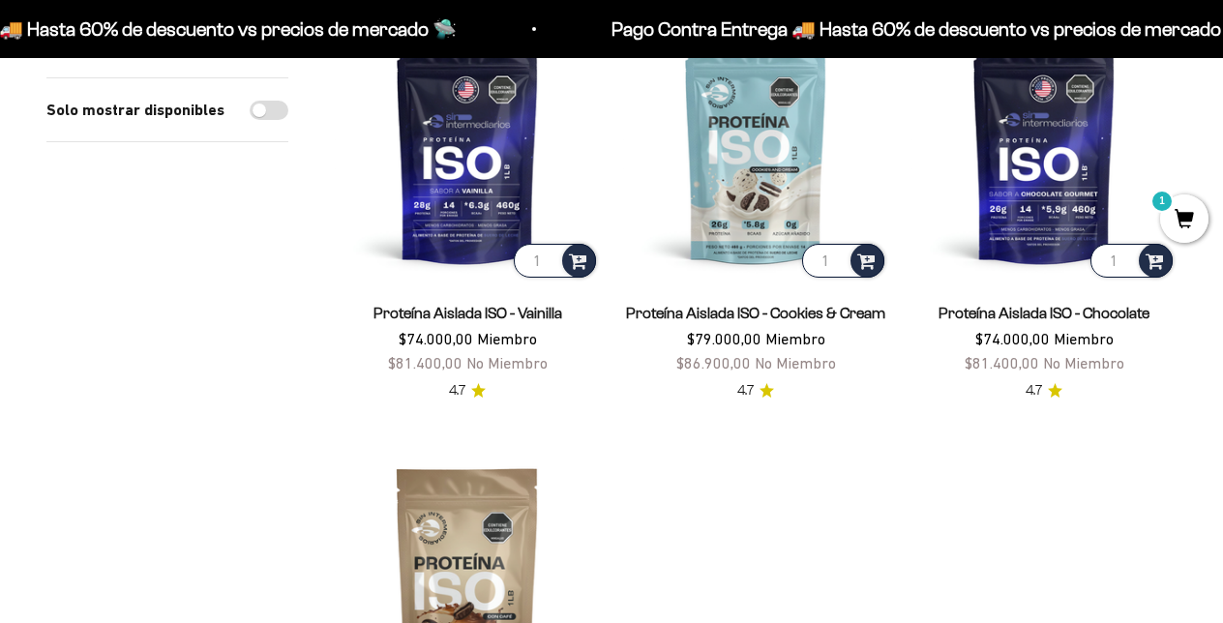
scroll to position [288, 0]
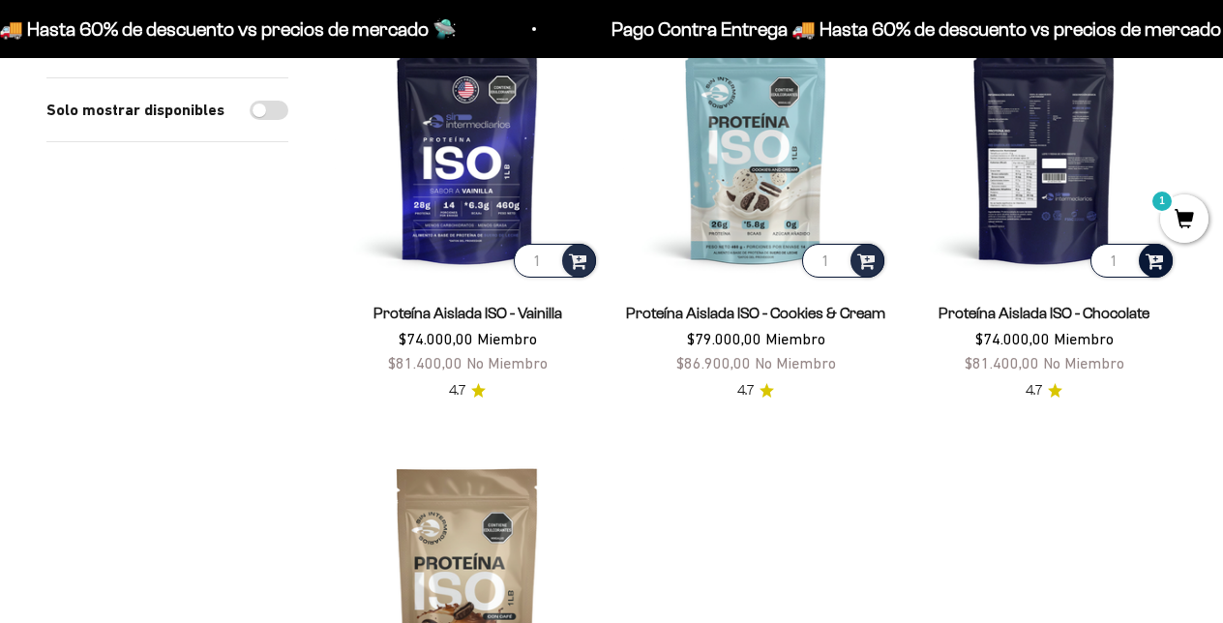
click at [1144, 258] on div at bounding box center [1155, 261] width 34 height 34
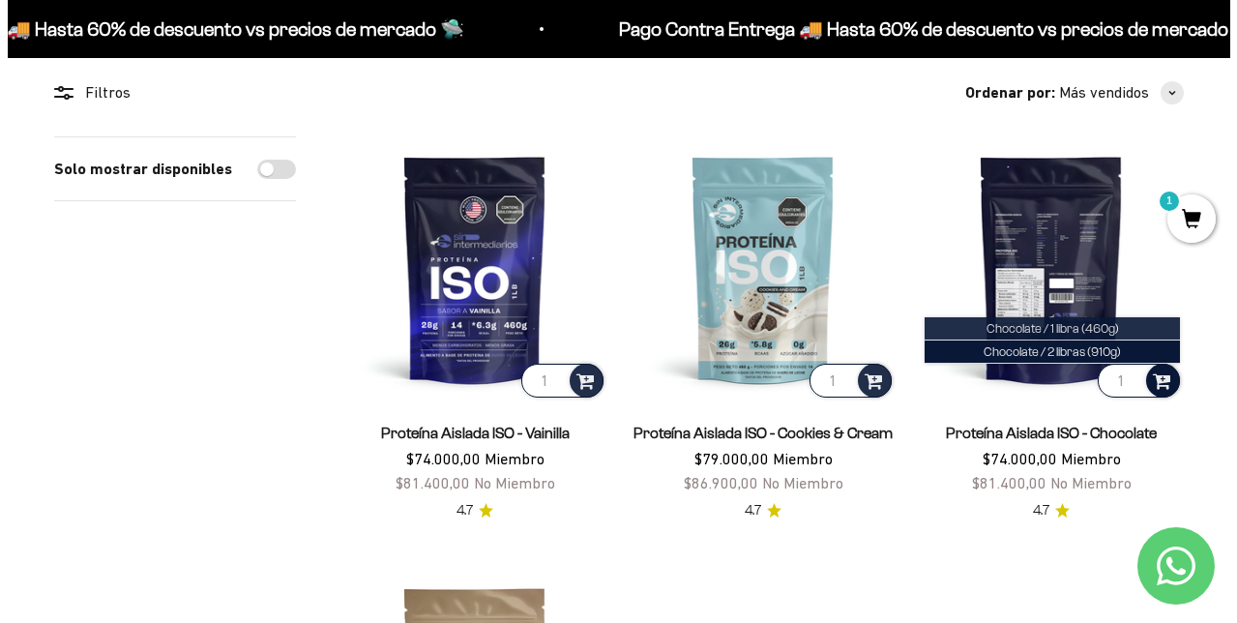
scroll to position [167, 0]
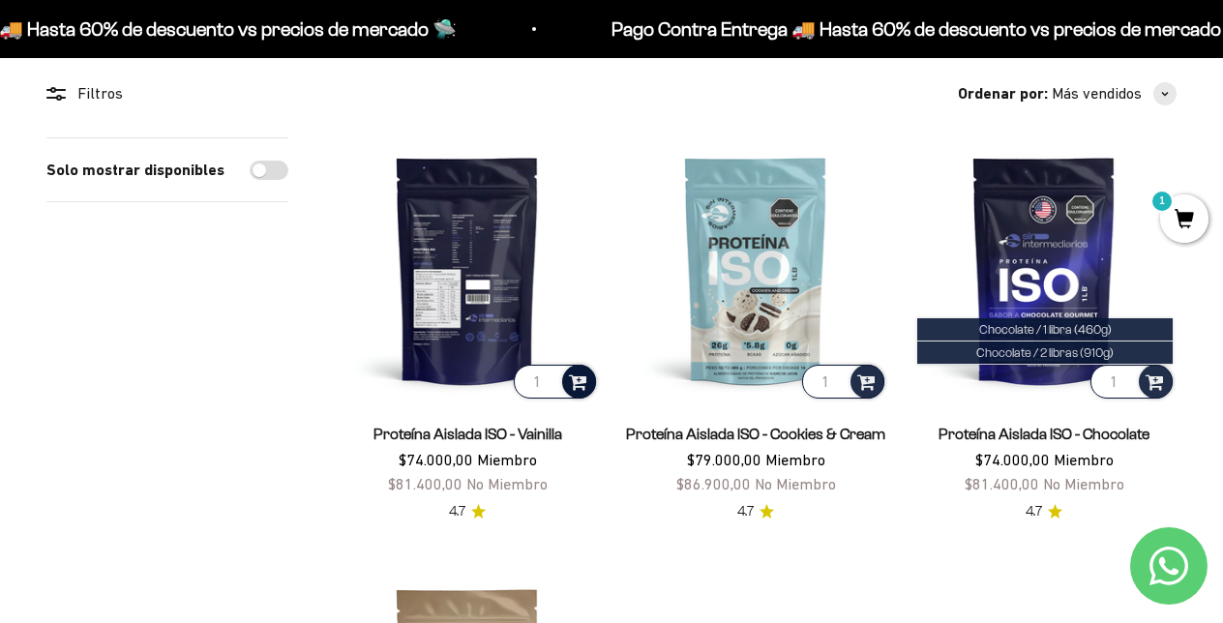
click at [574, 386] on span at bounding box center [578, 380] width 18 height 22
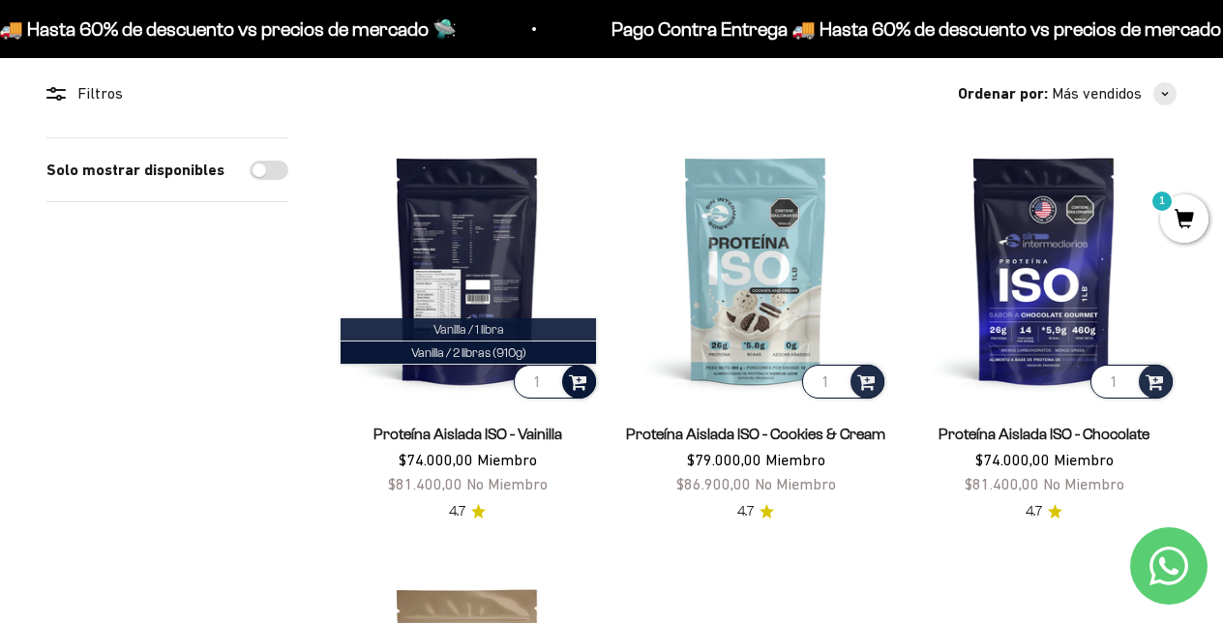
click at [516, 328] on li "Vanilla / 1 libra" at bounding box center [467, 329] width 255 height 23
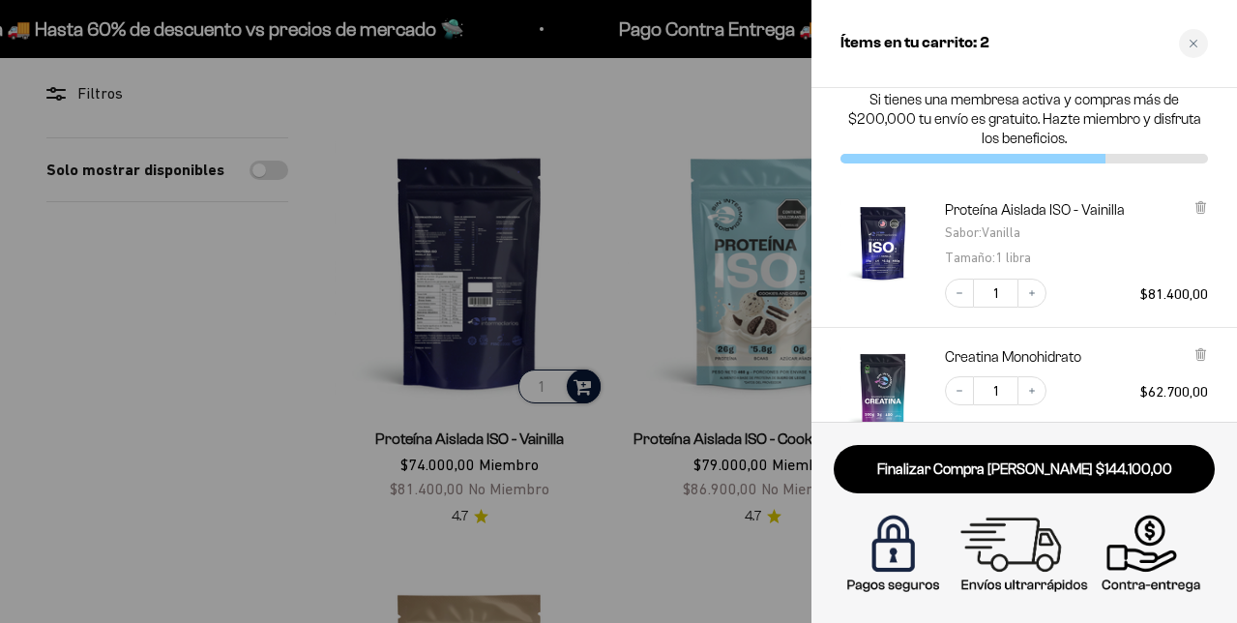
scroll to position [0, 0]
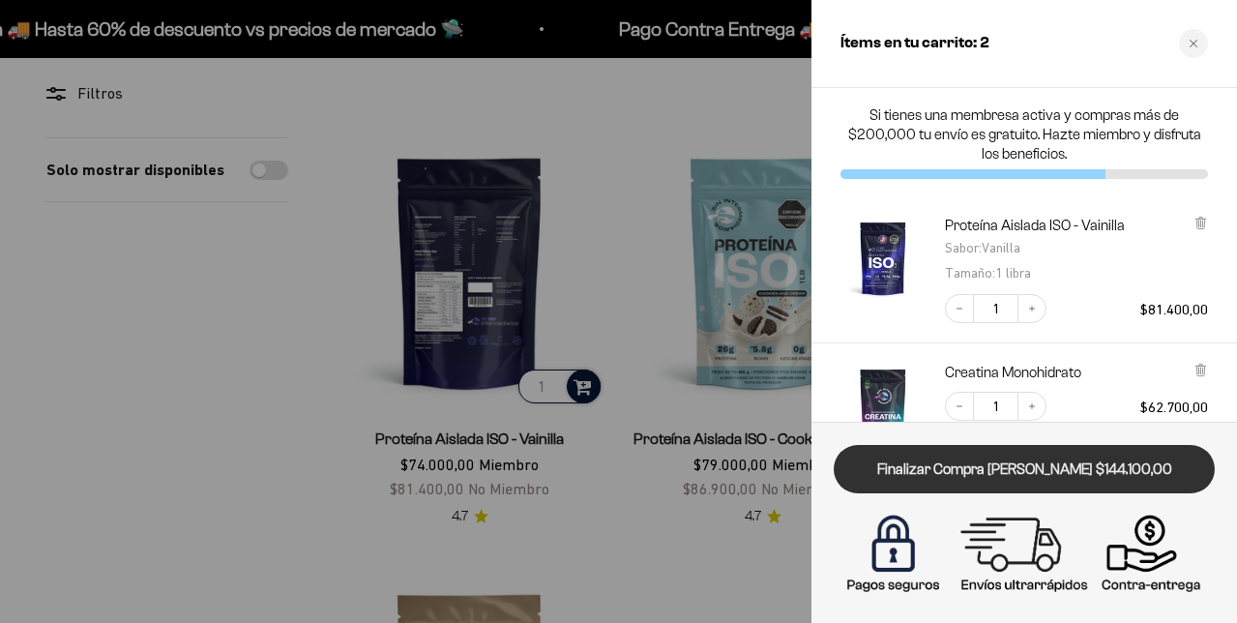
click at [1061, 458] on link "Finalizar Compra [PERSON_NAME] $144.100,00" at bounding box center [1024, 469] width 381 height 49
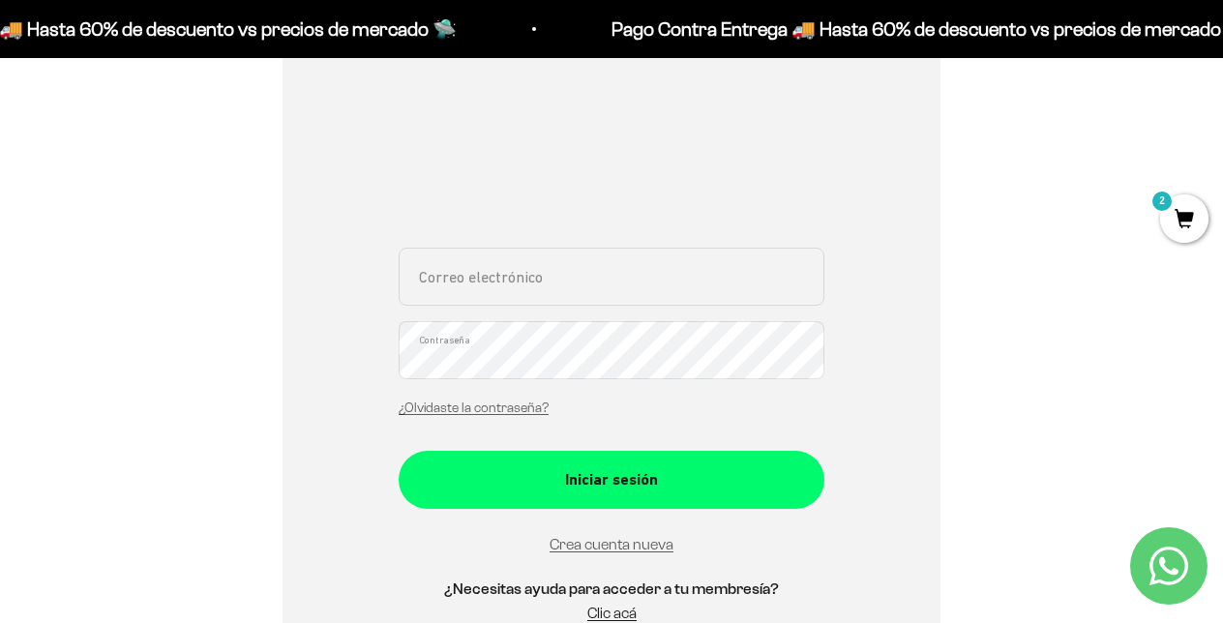
scroll to position [271, 0]
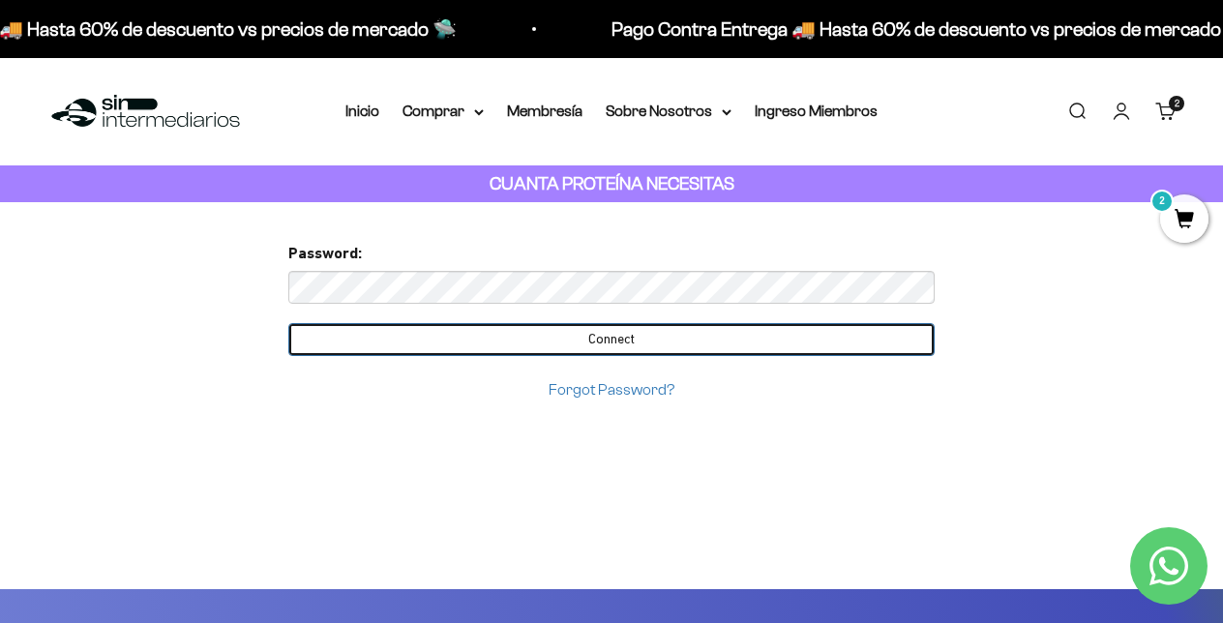
click at [444, 346] on input "Connect" at bounding box center [611, 339] width 646 height 33
click at [500, 341] on input "Connect" at bounding box center [611, 339] width 646 height 33
